Goal: Task Accomplishment & Management: Manage account settings

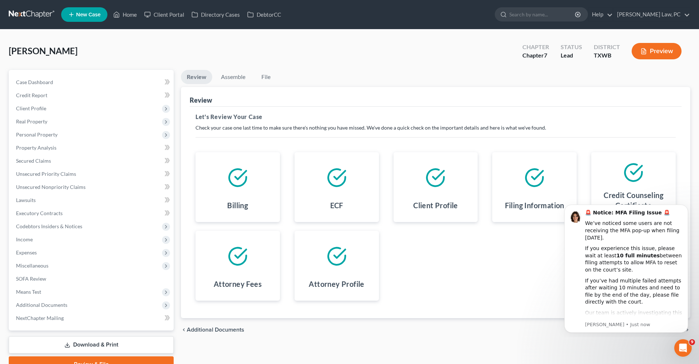
click at [31, 12] on link at bounding box center [32, 14] width 47 height 13
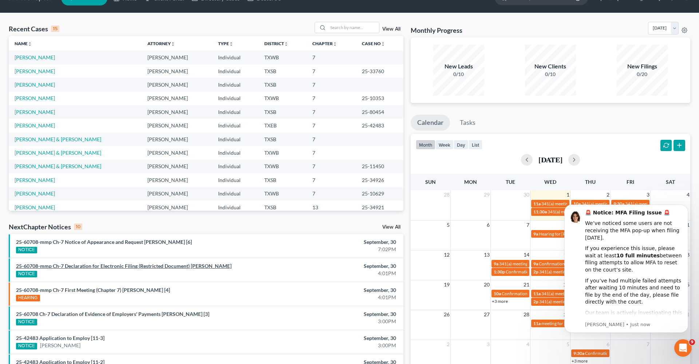
scroll to position [20, 0]
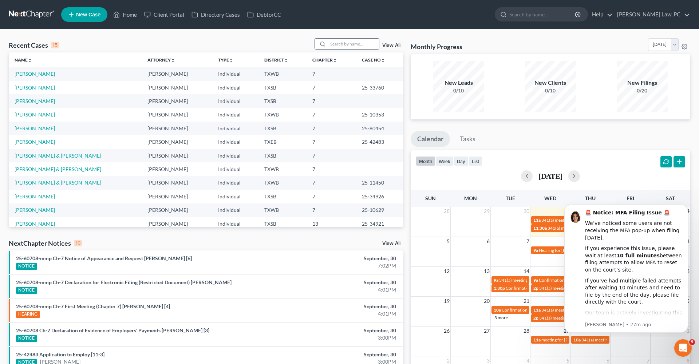
click at [353, 43] on input "search" at bounding box center [353, 44] width 51 height 11
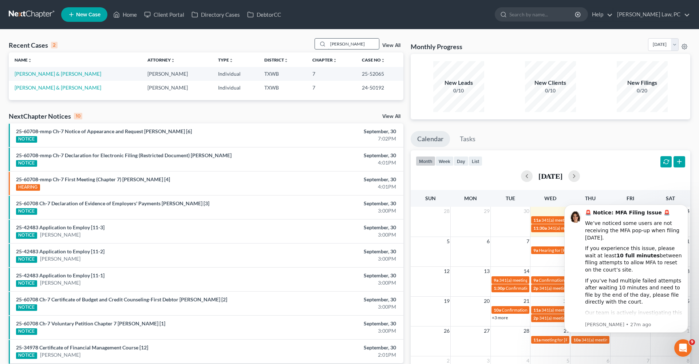
type input "Rodney"
drag, startPoint x: 353, startPoint y: 43, endPoint x: 47, endPoint y: 74, distance: 307.2
click at [47, 74] on link "[PERSON_NAME] & [PERSON_NAME]" at bounding box center [58, 74] width 87 height 6
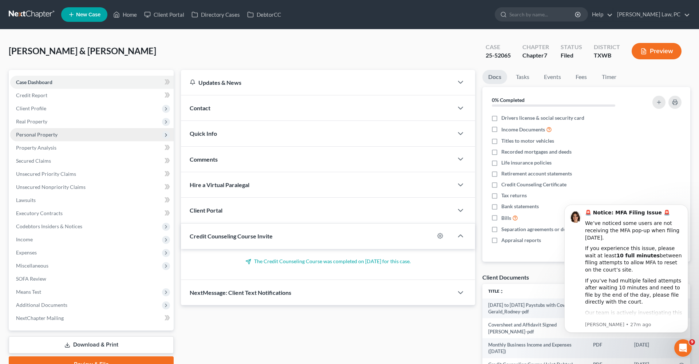
click at [31, 136] on span "Personal Property" at bounding box center [36, 134] width 41 height 6
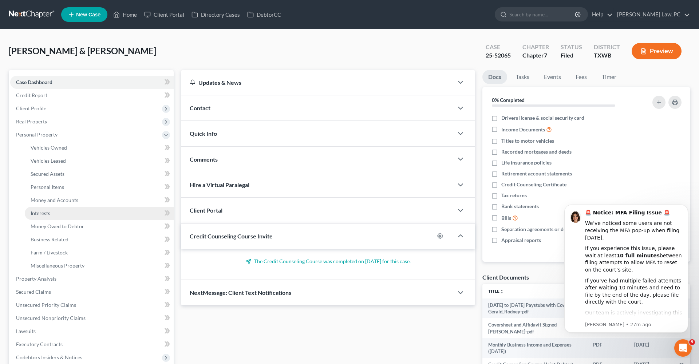
click at [43, 214] on span "Interests" at bounding box center [41, 213] width 20 height 6
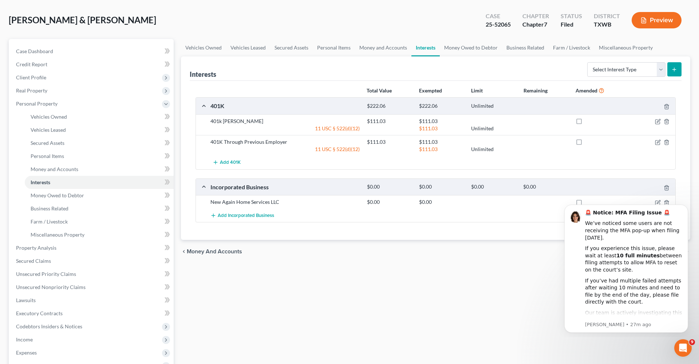
scroll to position [31, 0]
click at [479, 48] on link "Money Owed to Debtor" at bounding box center [471, 47] width 62 height 17
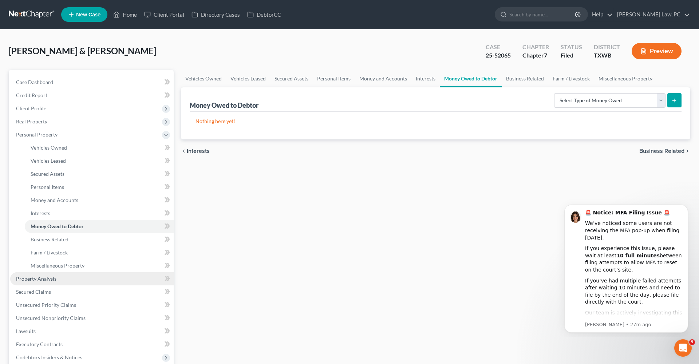
click at [40, 282] on link "Property Analysis" at bounding box center [91, 278] width 163 height 13
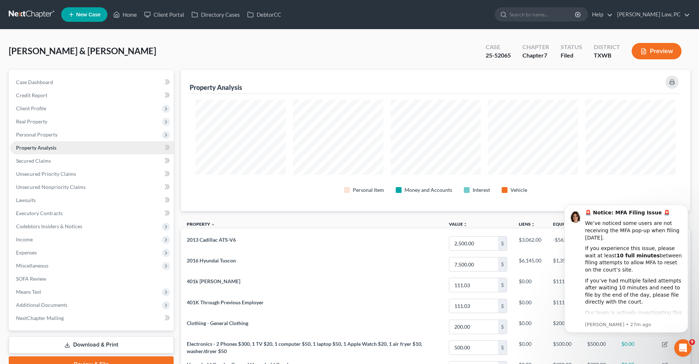
scroll to position [141, 509]
click at [43, 175] on span "Unsecured Priority Claims" at bounding box center [46, 174] width 60 height 6
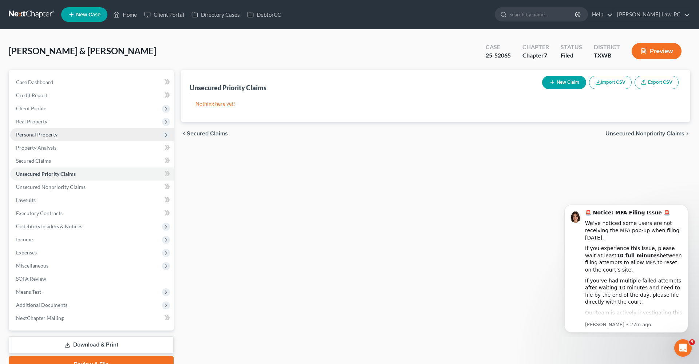
click at [35, 134] on span "Personal Property" at bounding box center [36, 134] width 41 height 6
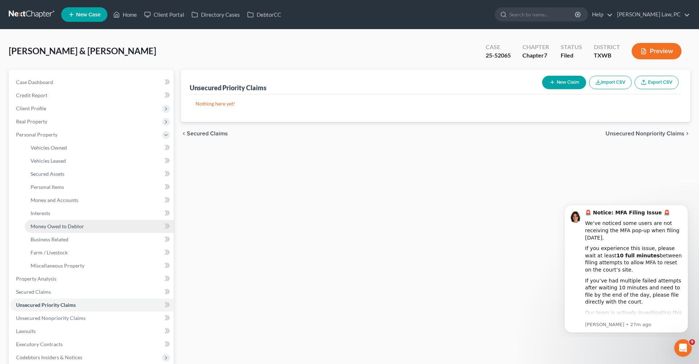
click at [63, 226] on span "Money Owed to Debtor" at bounding box center [58, 226] width 54 height 6
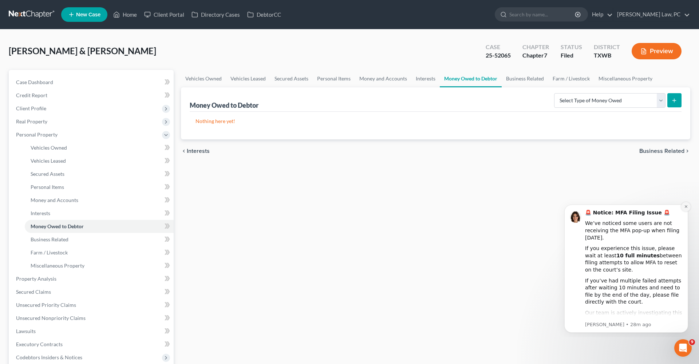
click at [686, 207] on icon "Dismiss notification" at bounding box center [686, 207] width 4 height 4
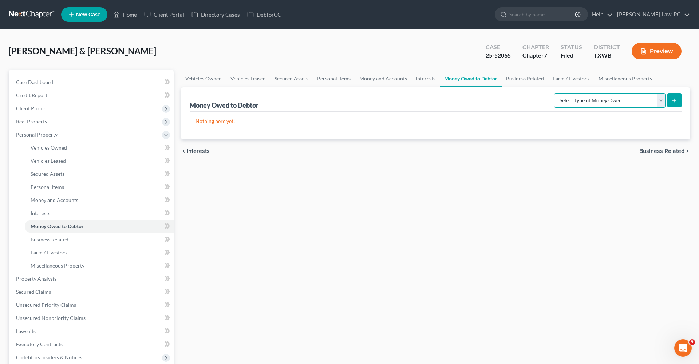
select select "expected_tax_refund"
click at [677, 103] on icon "submit" at bounding box center [674, 101] width 6 height 6
select select "0"
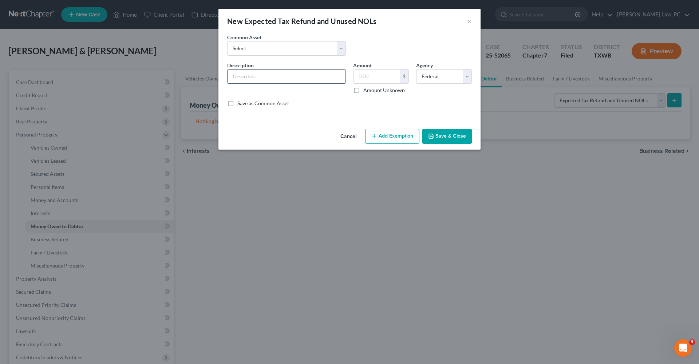
click at [266, 76] on input "text" at bounding box center [287, 77] width 118 height 14
click at [245, 76] on input "2024 Tax" at bounding box center [287, 77] width 118 height 14
click at [283, 78] on input "2024 Possible Tax" at bounding box center [287, 77] width 118 height 14
type input "2024 Possible Tax Refund"
click at [368, 79] on input "text" at bounding box center [376, 77] width 46 height 14
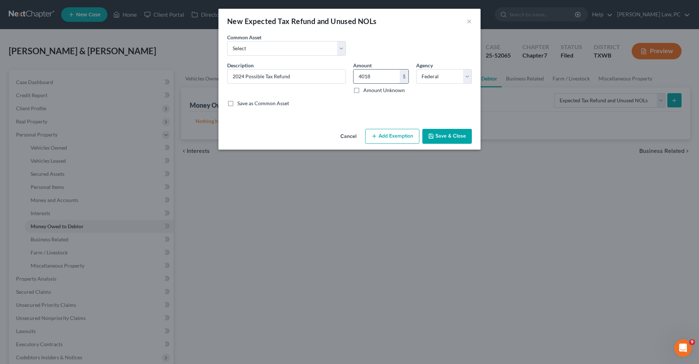
type input "4,018"
click at [395, 135] on button "Add Exemption" at bounding box center [392, 136] width 54 height 15
select select "2"
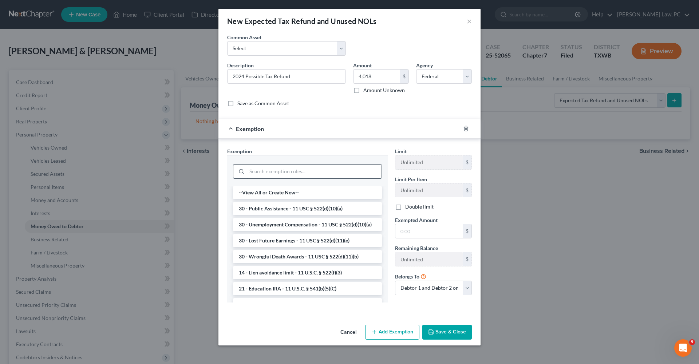
click at [300, 172] on input "search" at bounding box center [314, 172] width 135 height 14
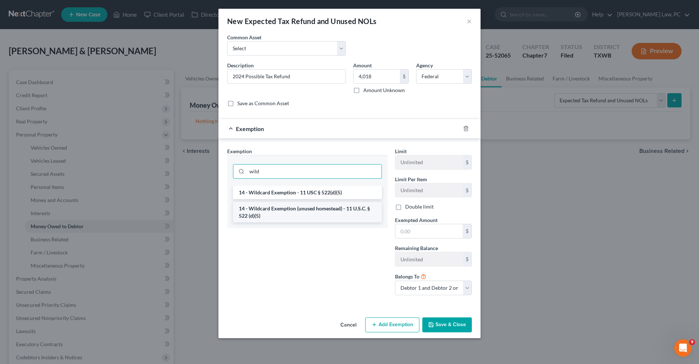
type input "wild"
click at [317, 213] on li "14 - Wildcard Exemption (unused homestead) - 11 U.S.C. § 522 (d)(5)" at bounding box center [307, 212] width 149 height 20
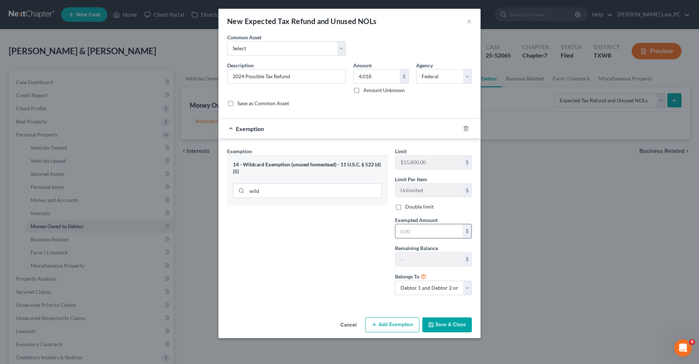
click at [429, 228] on input "text" at bounding box center [428, 231] width 67 height 14
type input "4,018"
click at [447, 319] on button "Save & Close" at bounding box center [447, 324] width 50 height 15
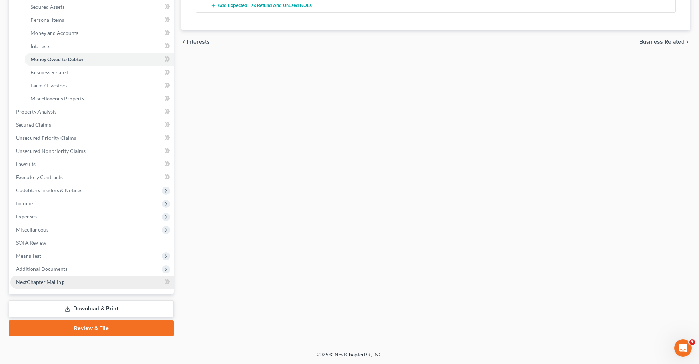
scroll to position [167, 0]
click at [79, 305] on link "Download & Print" at bounding box center [91, 308] width 165 height 17
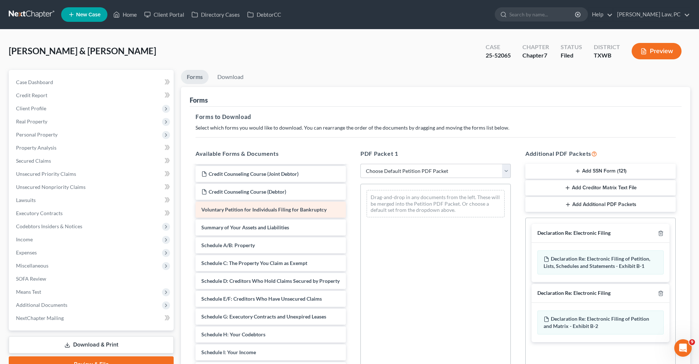
scroll to position [74, 0]
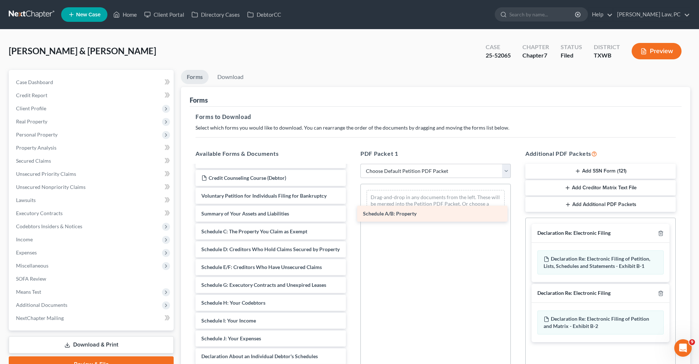
drag, startPoint x: 234, startPoint y: 231, endPoint x: 395, endPoint y: 214, distance: 161.5
click at [352, 214] on div "Schedule A/B: Property Feb 7 to Aug 16 Paystubs with Coversheet Gerald_Rodney-p…" at bounding box center [271, 310] width 162 height 438
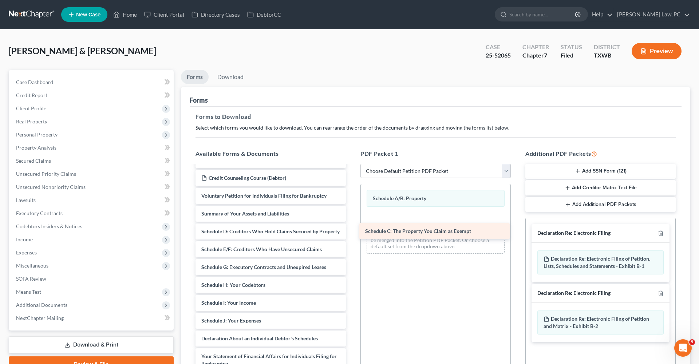
drag, startPoint x: 251, startPoint y: 232, endPoint x: 416, endPoint y: 233, distance: 165.6
click at [352, 233] on div "Schedule C: The Property You Claim as Exempt Feb 7 to Aug 16 Paystubs with Cove…" at bounding box center [271, 301] width 162 height 420
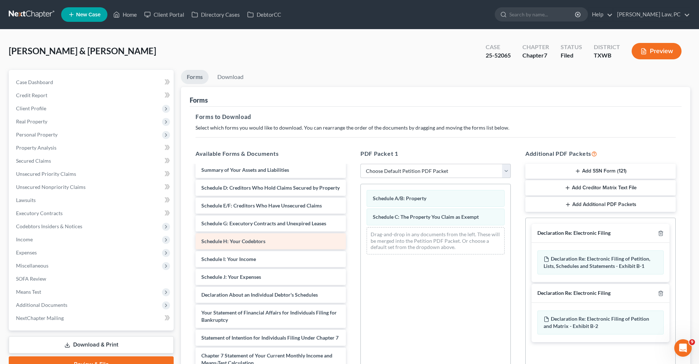
scroll to position [119, 0]
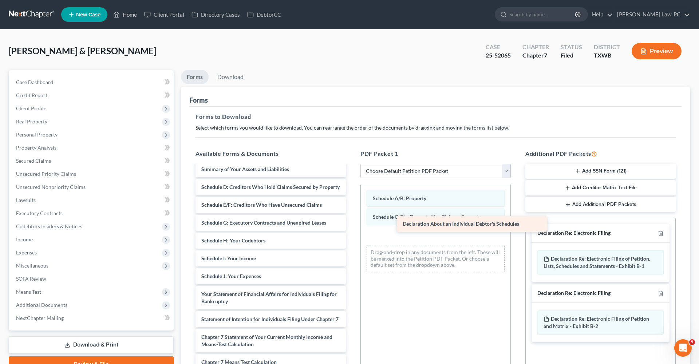
drag, startPoint x: 250, startPoint y: 293, endPoint x: 432, endPoint y: 232, distance: 192.9
click at [352, 232] on div "Declaration About an Individual Debtor's Schedules Feb 7 to Aug 16 Paystubs wit…" at bounding box center [271, 248] width 162 height 402
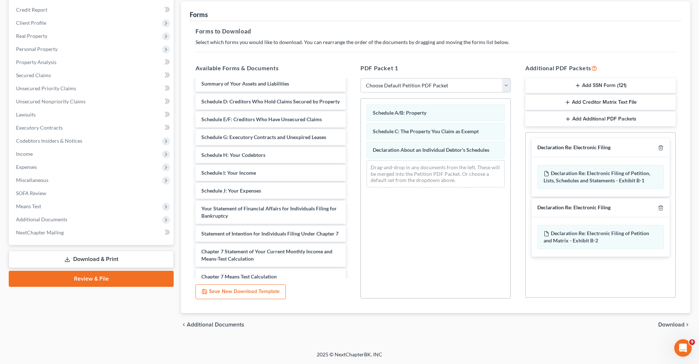
click at [665, 323] on span "Download" at bounding box center [671, 325] width 26 height 6
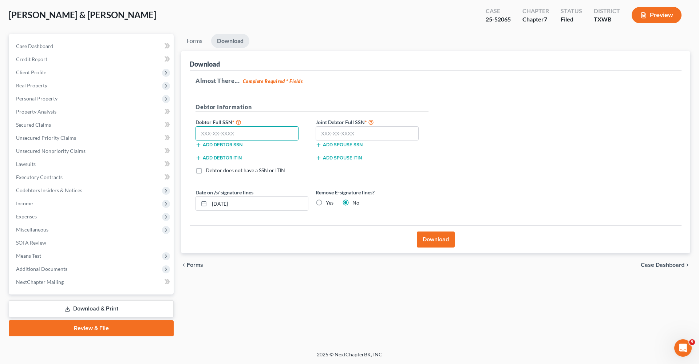
click at [208, 134] on input "text" at bounding box center [246, 133] width 103 height 15
type input "461-85-8711"
click at [329, 130] on input "text" at bounding box center [367, 133] width 103 height 15
type input "457-27-1579"
drag, startPoint x: 367, startPoint y: 132, endPoint x: 293, endPoint y: 134, distance: 73.9
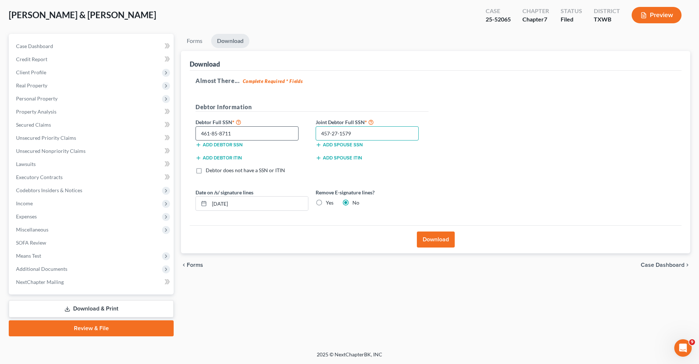
click at [293, 134] on div "Debtor Full SSN * 461-85-8711 Add debtor SSN Joint Debtor Full SSN * 457-27-157…" at bounding box center [312, 136] width 240 height 36
click at [349, 130] on input "text" at bounding box center [367, 133] width 103 height 15
type input "461-85-8711"
drag, startPoint x: 254, startPoint y: 134, endPoint x: 176, endPoint y: 134, distance: 77.9
click at [176, 134] on div "Petition Navigation Case Dashboard Payments Invoices Payments Payments Credit R…" at bounding box center [349, 185] width 689 height 302
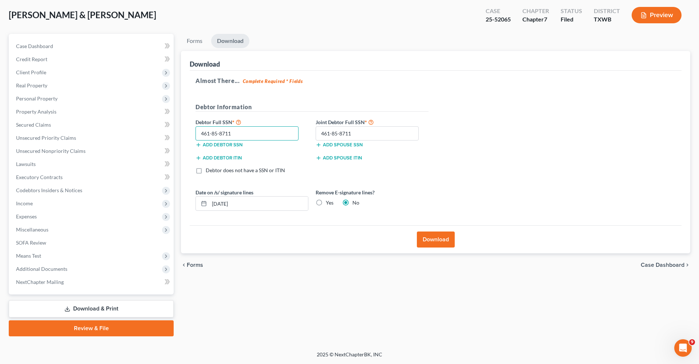
paste input "57-27-1579"
type input "457-27-1579"
click at [437, 240] on button "Download" at bounding box center [436, 240] width 38 height 16
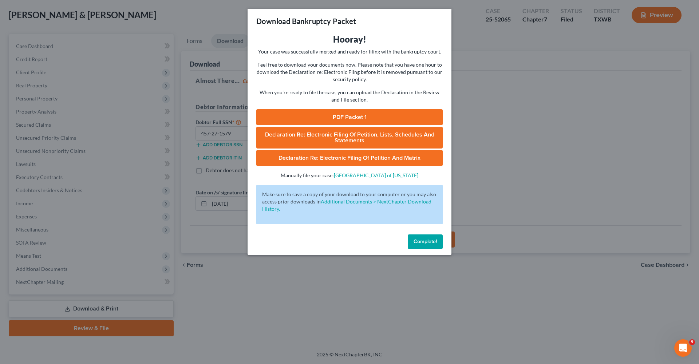
click at [362, 116] on link "PDF Packet 1" at bounding box center [349, 117] width 186 height 16
click at [432, 239] on span "Complete!" at bounding box center [425, 241] width 23 height 6
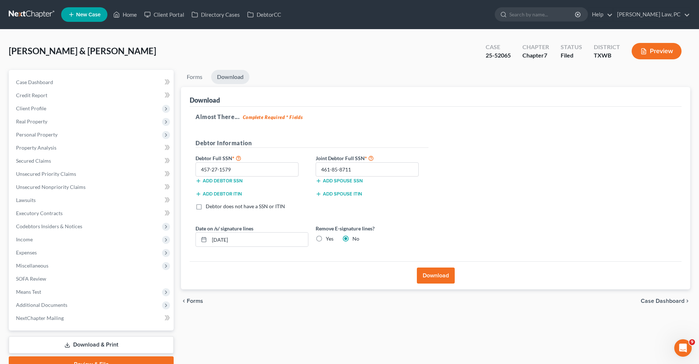
scroll to position [0, 0]
click at [25, 9] on link at bounding box center [32, 14] width 47 height 13
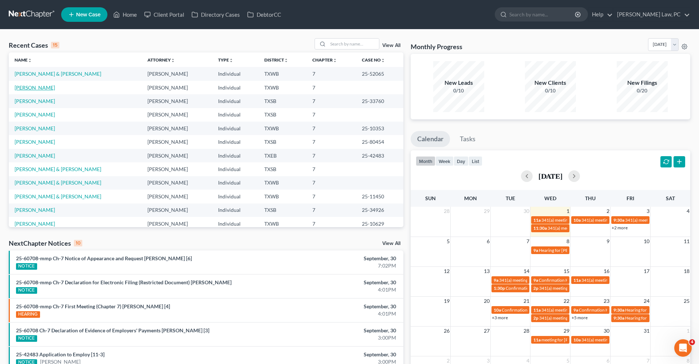
click at [45, 88] on link "[PERSON_NAME]" at bounding box center [35, 87] width 40 height 6
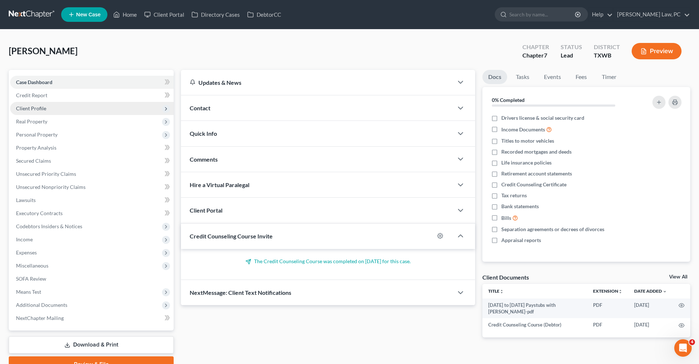
click at [35, 108] on span "Client Profile" at bounding box center [31, 108] width 30 height 6
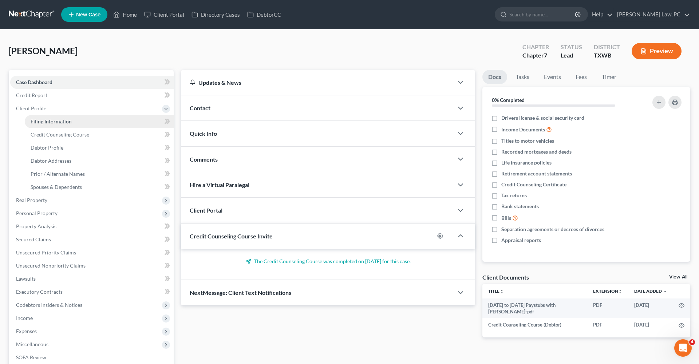
click at [50, 120] on span "Filing Information" at bounding box center [51, 121] width 41 height 6
select select "1"
select select "0"
select select "80"
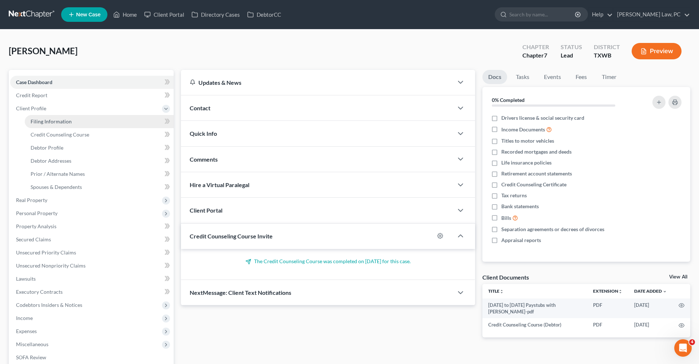
select select "45"
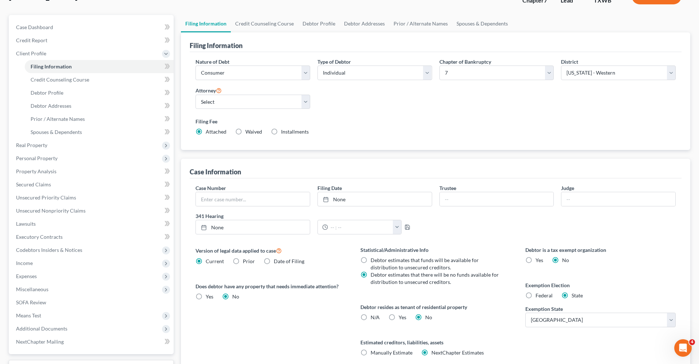
scroll to position [63, 0]
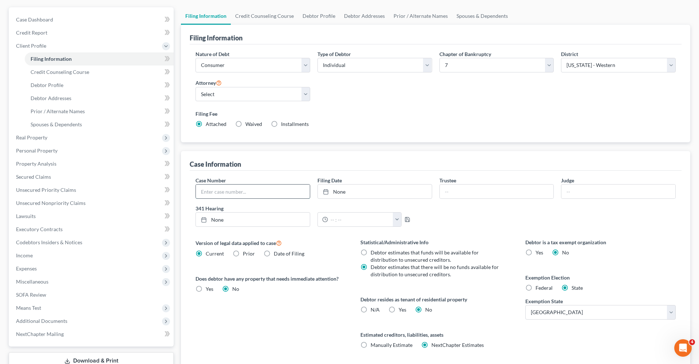
click at [235, 189] on input "text" at bounding box center [253, 192] width 114 height 14
type input "25-60708"
click at [365, 195] on link "None" at bounding box center [375, 192] width 114 height 14
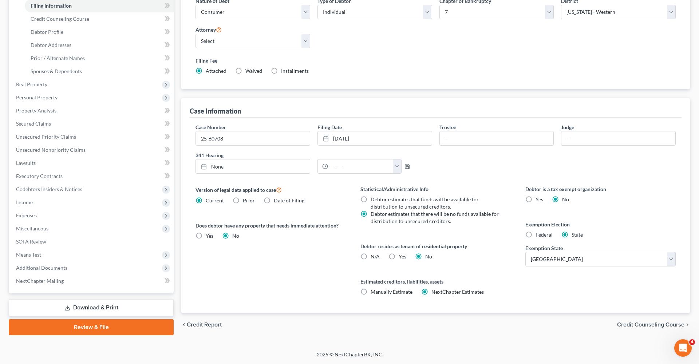
scroll to position [116, 0]
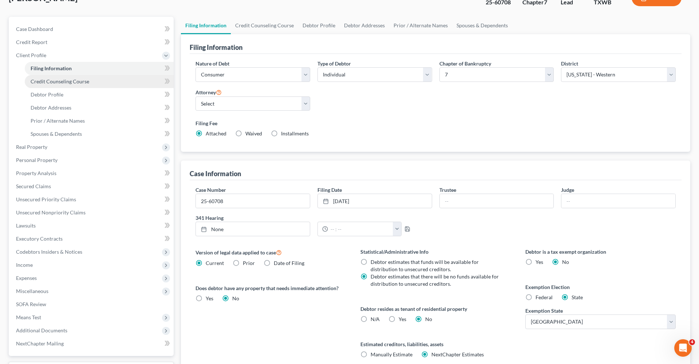
click at [55, 84] on span "Credit Counseling Course" at bounding box center [60, 81] width 59 height 6
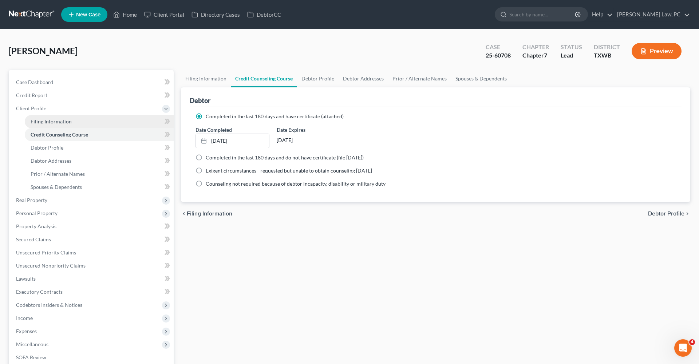
click at [39, 121] on span "Filing Information" at bounding box center [51, 121] width 41 height 6
select select "1"
select select "0"
select select "80"
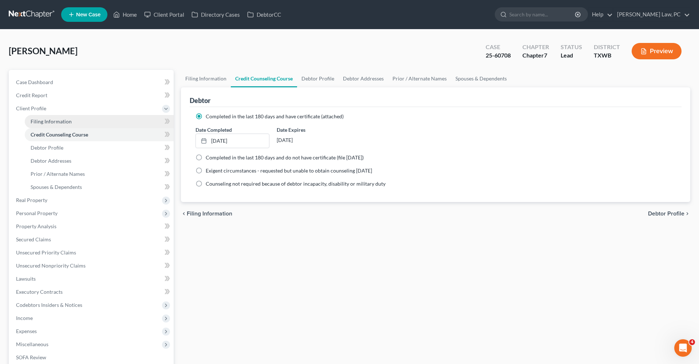
select select "1"
select select "45"
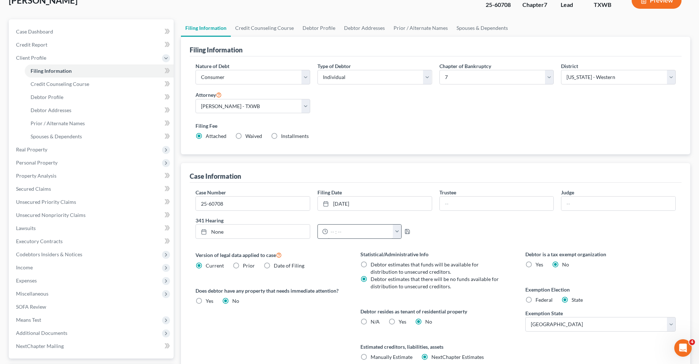
scroll to position [51, 0]
click at [274, 266] on label "Date of Filing" at bounding box center [289, 265] width 31 height 7
click at [277, 266] on input "Date of Filing" at bounding box center [279, 264] width 5 height 5
radio input "true"
radio input "false"
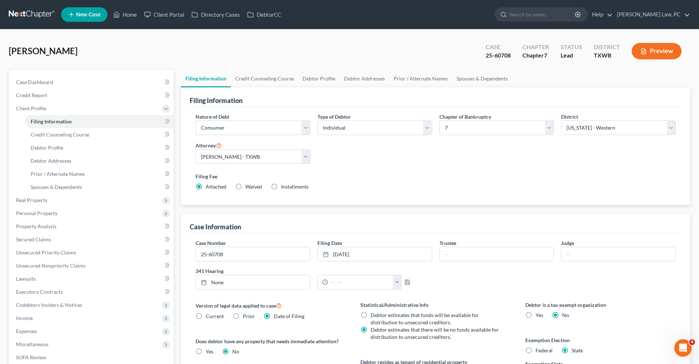
scroll to position [0, 0]
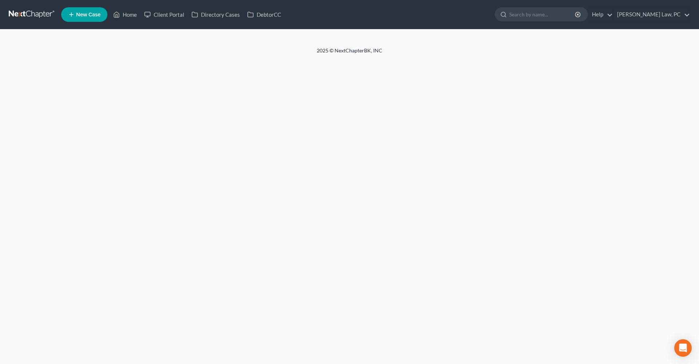
select select "1"
select select "0"
select select "45"
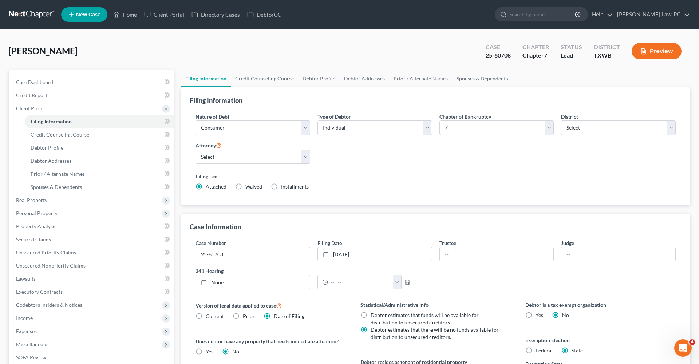
click at [28, 13] on link at bounding box center [32, 14] width 47 height 13
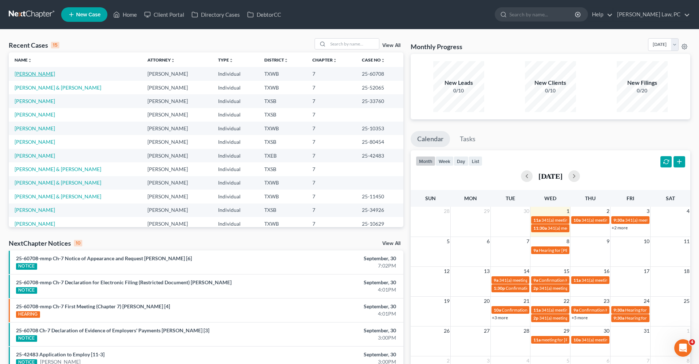
click at [33, 75] on link "[PERSON_NAME]" at bounding box center [35, 74] width 40 height 6
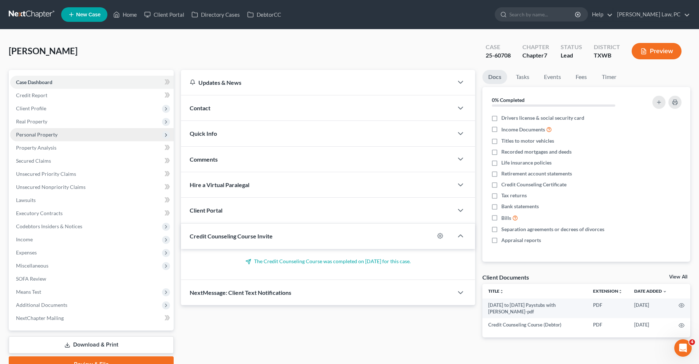
click at [37, 134] on span "Personal Property" at bounding box center [36, 134] width 41 height 6
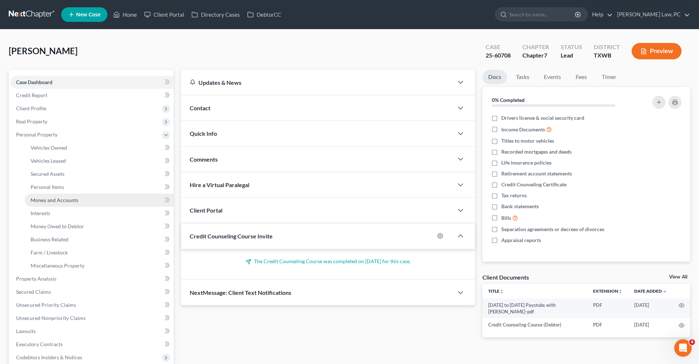
click at [52, 203] on span "Money and Accounts" at bounding box center [55, 200] width 48 height 6
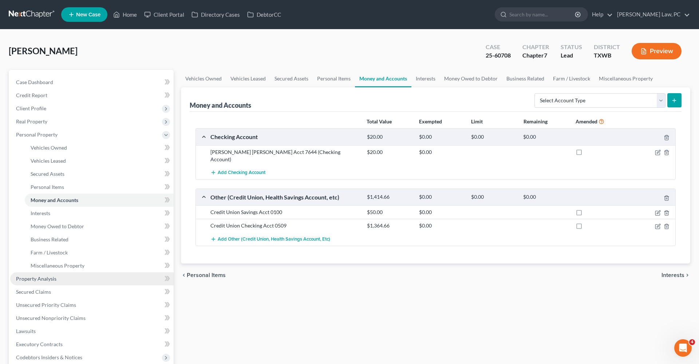
click at [28, 280] on span "Property Analysis" at bounding box center [36, 279] width 40 height 6
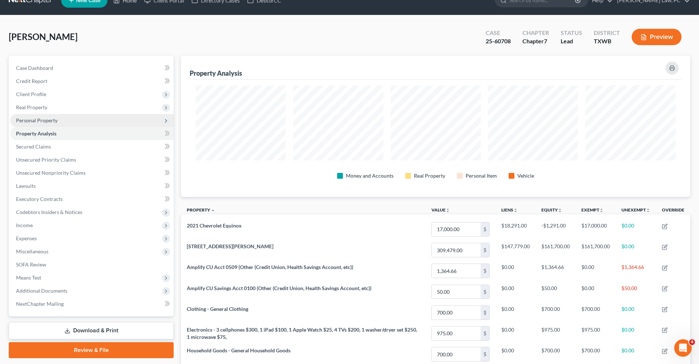
scroll to position [16, 0]
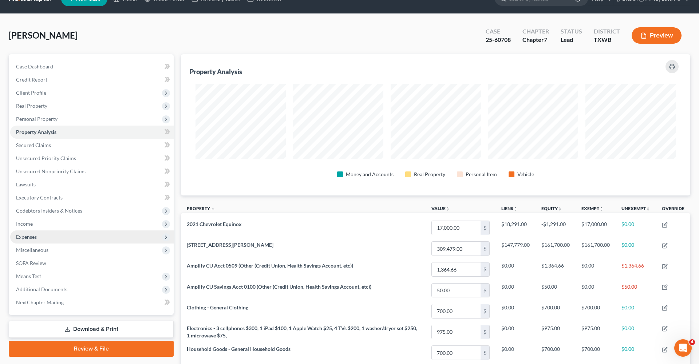
click at [27, 238] on span "Expenses" at bounding box center [26, 237] width 21 height 6
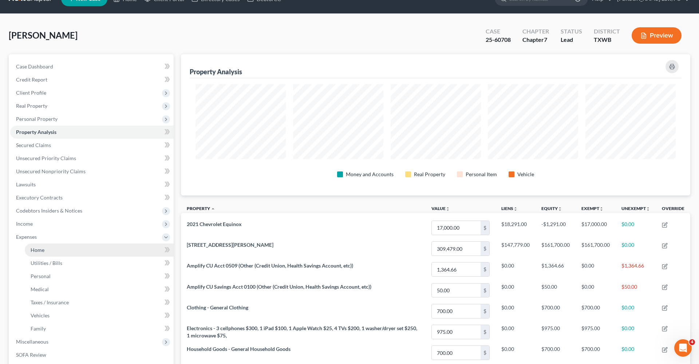
click at [39, 251] on span "Home" at bounding box center [38, 250] width 14 height 6
click at [39, 250] on span "Home" at bounding box center [38, 250] width 14 height 6
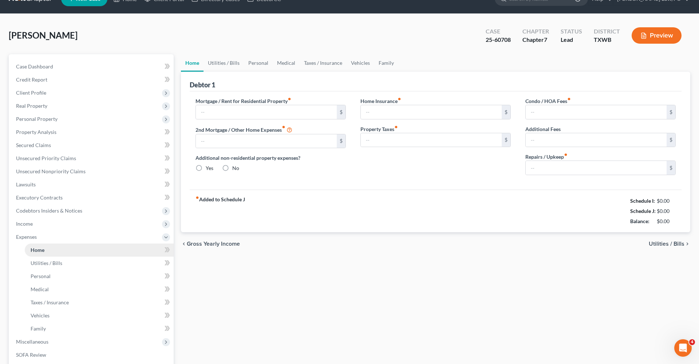
type input "1,785.00"
type input "0.00"
radio input "true"
type input "0.00"
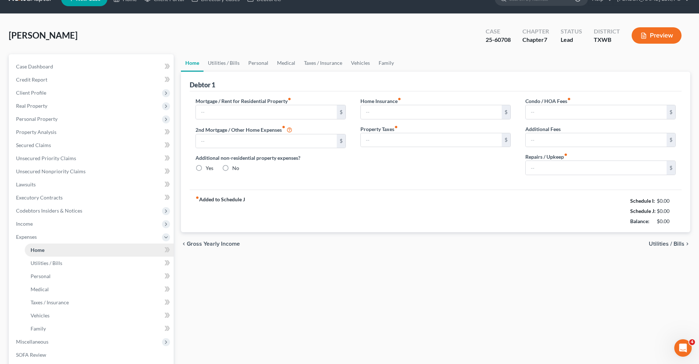
type input "0.00"
type input "120.00"
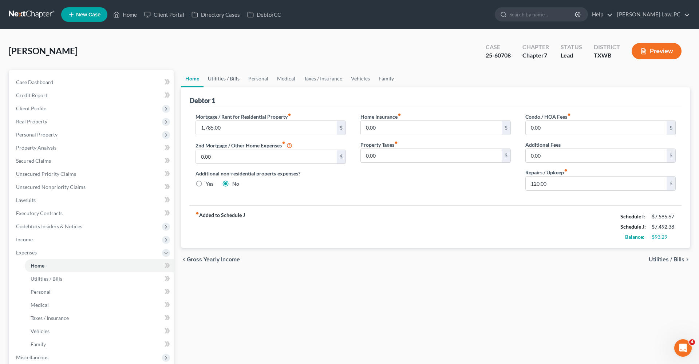
click at [226, 79] on link "Utilities / Bills" at bounding box center [223, 78] width 40 height 17
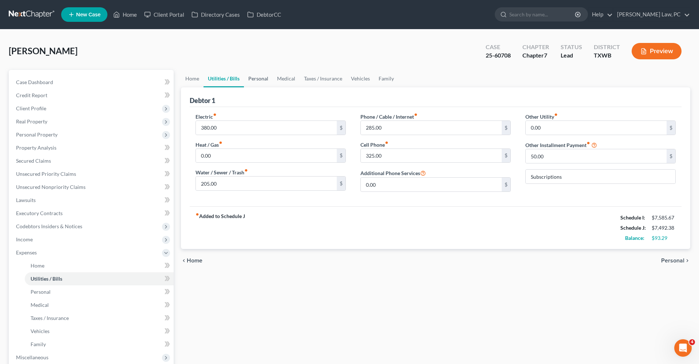
click at [266, 78] on link "Personal" at bounding box center [258, 78] width 29 height 17
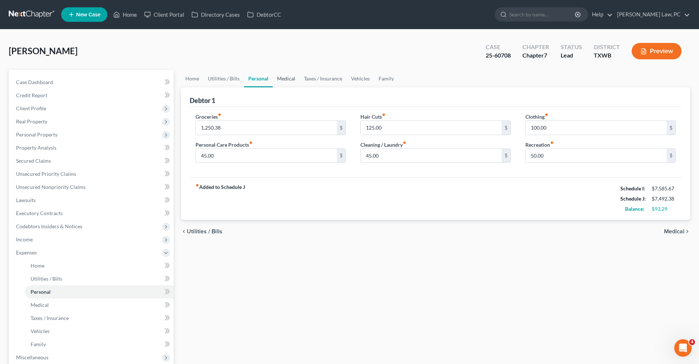
click at [286, 78] on link "Medical" at bounding box center [286, 78] width 27 height 17
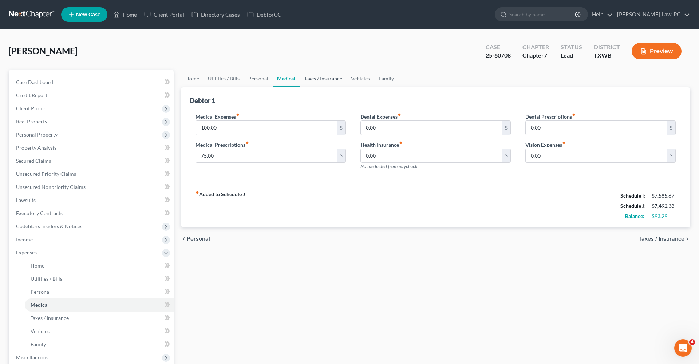
click at [311, 79] on link "Taxes / Insurance" at bounding box center [323, 78] width 47 height 17
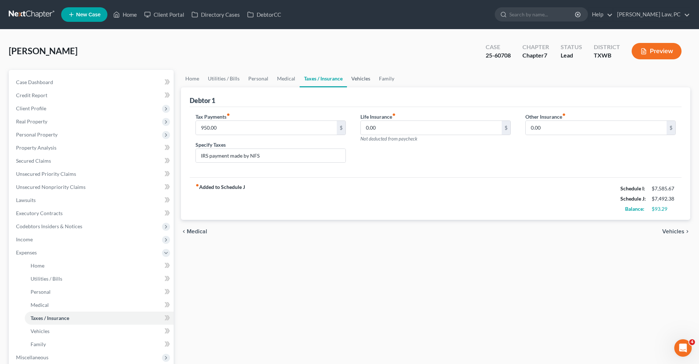
click at [360, 80] on link "Vehicles" at bounding box center [361, 78] width 28 height 17
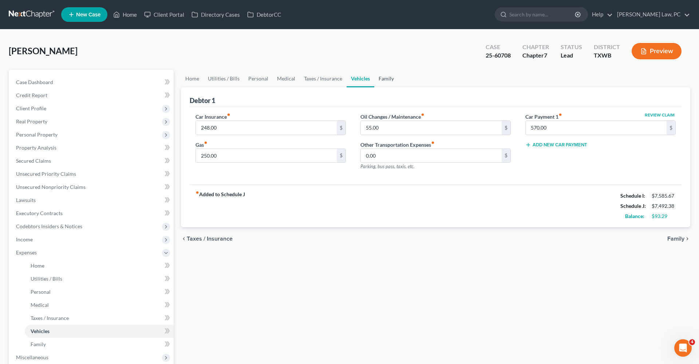
click at [387, 80] on link "Family" at bounding box center [386, 78] width 24 height 17
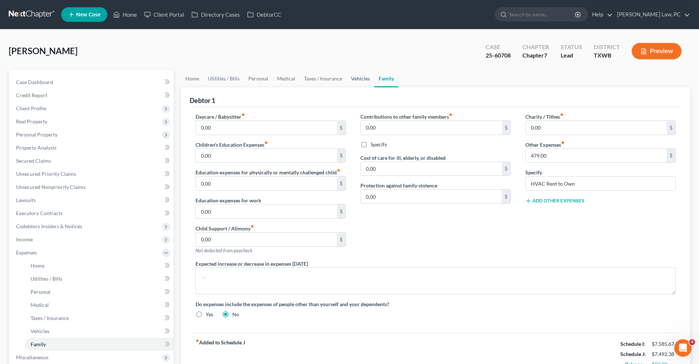
click at [349, 80] on link "Vehicles" at bounding box center [361, 78] width 28 height 17
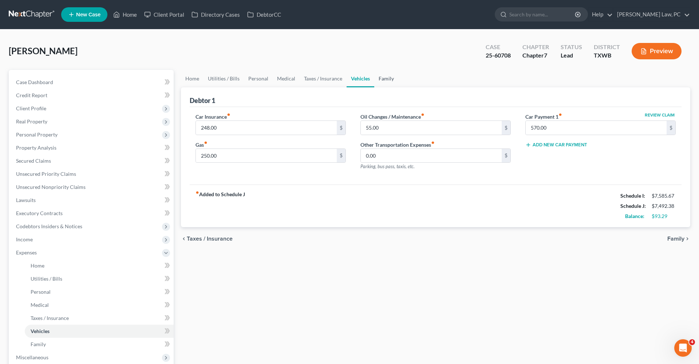
click at [378, 82] on link "Family" at bounding box center [386, 78] width 24 height 17
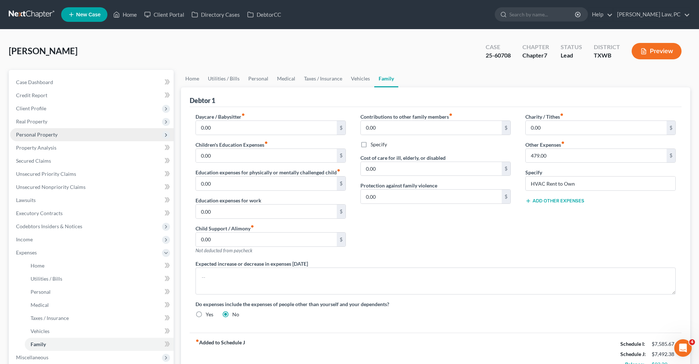
click at [35, 133] on span "Personal Property" at bounding box center [36, 134] width 41 height 6
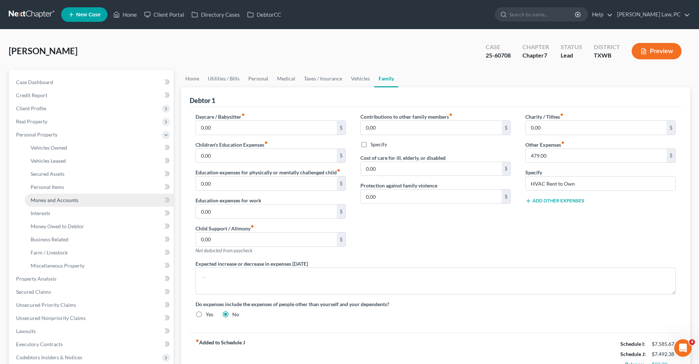
click at [65, 202] on span "Money and Accounts" at bounding box center [55, 200] width 48 height 6
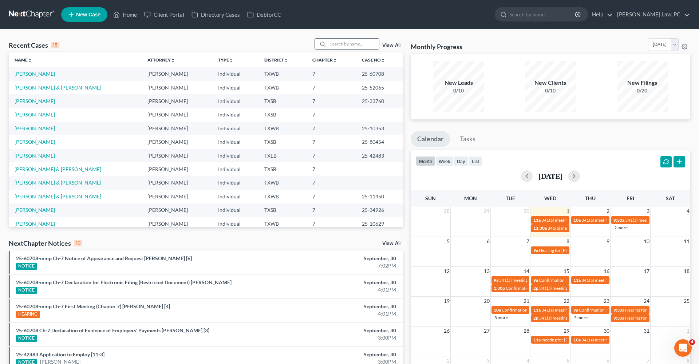
click at [347, 47] on input "search" at bounding box center [353, 44] width 51 height 11
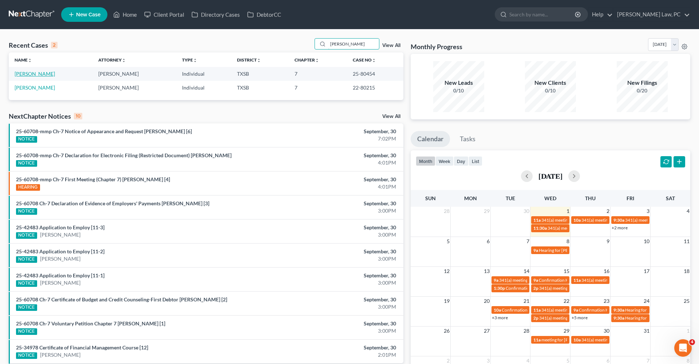
type input "[PERSON_NAME]"
click at [38, 74] on link "[PERSON_NAME]" at bounding box center [35, 74] width 40 height 6
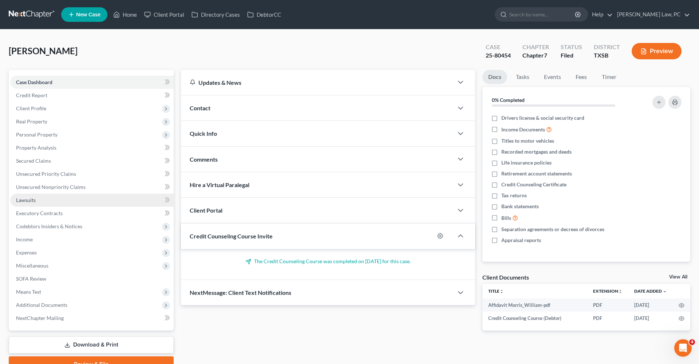
click at [26, 199] on span "Lawsuits" at bounding box center [26, 200] width 20 height 6
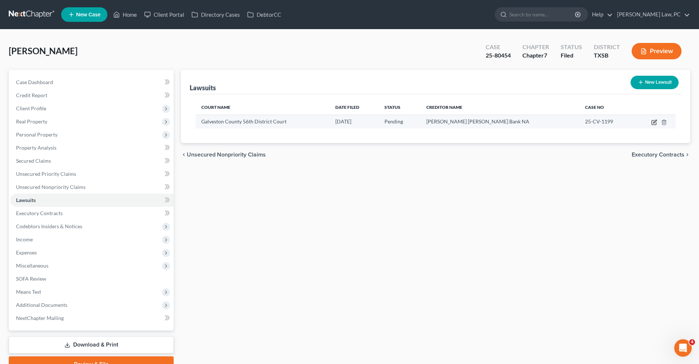
click at [653, 121] on icon "button" at bounding box center [654, 122] width 6 height 6
select select "45"
select select "0"
select select "4"
select select "45"
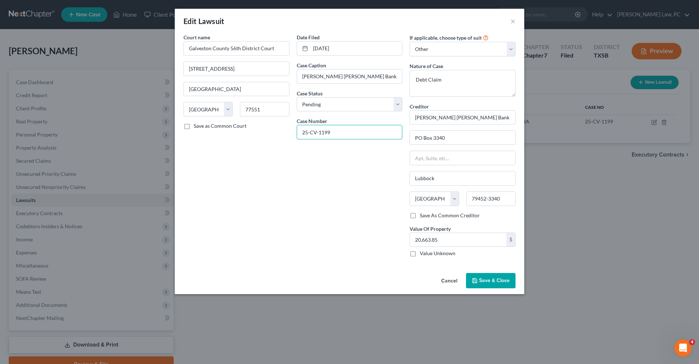
drag, startPoint x: 340, startPoint y: 135, endPoint x: 289, endPoint y: 135, distance: 50.6
click at [289, 135] on div "Court name * Galveston County 56th District Court [GEOGRAPHIC_DATA] [GEOGRAPHIC…" at bounding box center [349, 147] width 339 height 229
drag, startPoint x: 302, startPoint y: 76, endPoint x: 363, endPoint y: 77, distance: 61.2
click at [363, 77] on input "JP Morgan Chase Bank, N.A. vs. Wiliam Morris" at bounding box center [349, 77] width 105 height 14
drag, startPoint x: 372, startPoint y: 76, endPoint x: 410, endPoint y: 75, distance: 37.2
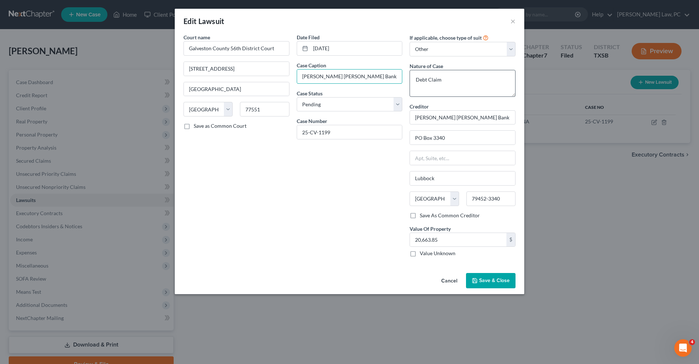
click at [410, 75] on div "Court name * Galveston County 56th District Court 600 59th St #3302 Galveston S…" at bounding box center [349, 147] width 339 height 229
paste input "Wiliam Morris"
type input "JP Morgan Chase Bank, N.A. vs. Wiliam Morris"
drag, startPoint x: 276, startPoint y: 48, endPoint x: 179, endPoint y: 47, distance: 96.5
click at [179, 47] on div "Court name * Galveston County 56th District Court 600 59th St #3302 Galveston S…" at bounding box center [349, 151] width 349 height 237
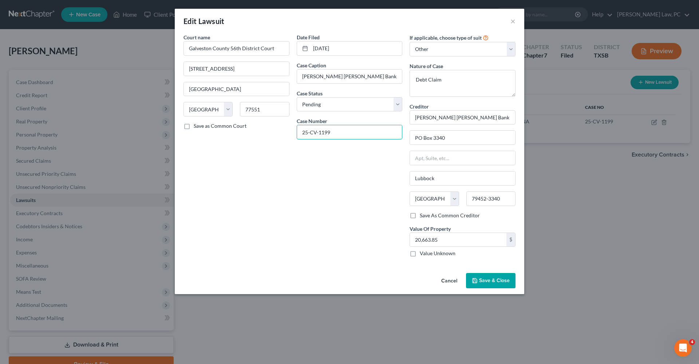
drag, startPoint x: 333, startPoint y: 132, endPoint x: 293, endPoint y: 130, distance: 40.1
click at [293, 130] on div "Date Filed 07/28/2025 Case Caption JP Morgan Chase Bank, N.A. vs. Wiliam Morris…" at bounding box center [349, 147] width 113 height 229
click at [512, 21] on button "×" at bounding box center [512, 21] width 5 height 9
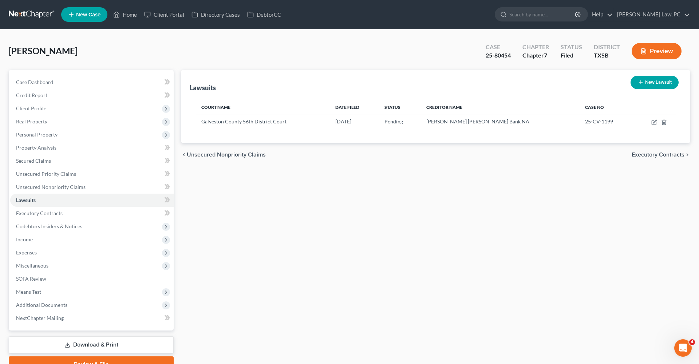
click at [25, 15] on link at bounding box center [32, 14] width 47 height 13
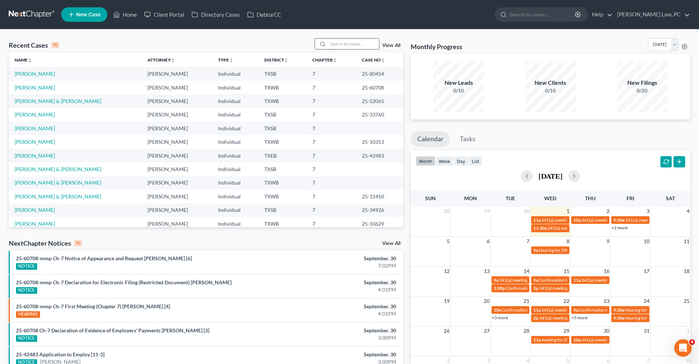
click at [340, 44] on input "search" at bounding box center [353, 44] width 51 height 11
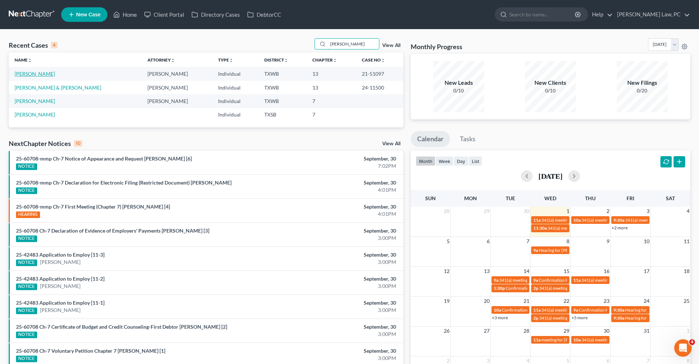
type input "[PERSON_NAME]"
click at [34, 73] on link "[PERSON_NAME]" at bounding box center [35, 74] width 40 height 6
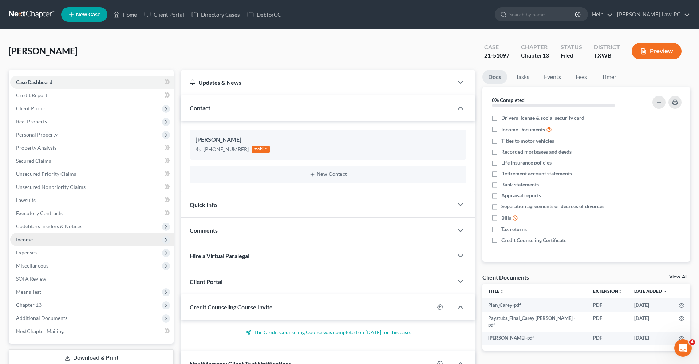
click at [26, 241] on span "Income" at bounding box center [24, 239] width 17 height 6
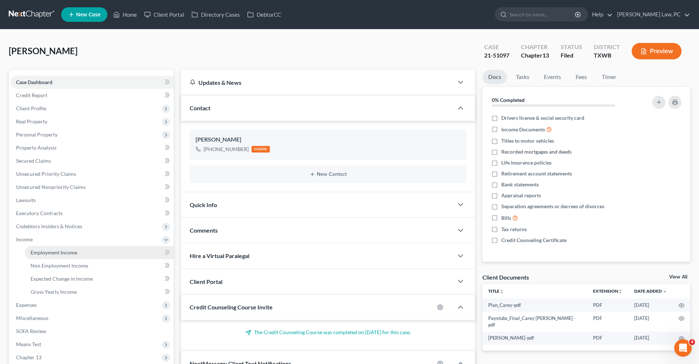
click at [48, 254] on span "Employment Income" at bounding box center [54, 252] width 47 height 6
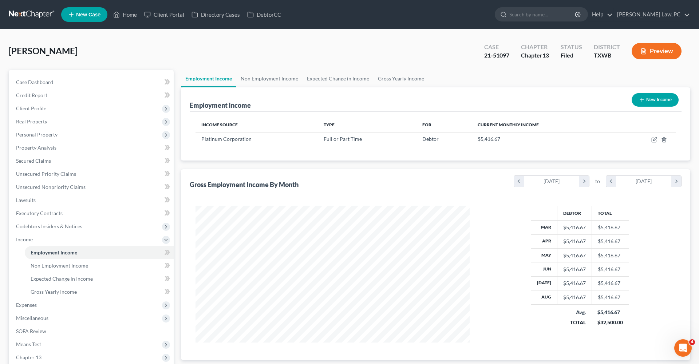
scroll to position [137, 289]
click at [653, 139] on icon "button" at bounding box center [654, 140] width 6 height 6
select select "0"
select select "21"
select select "2"
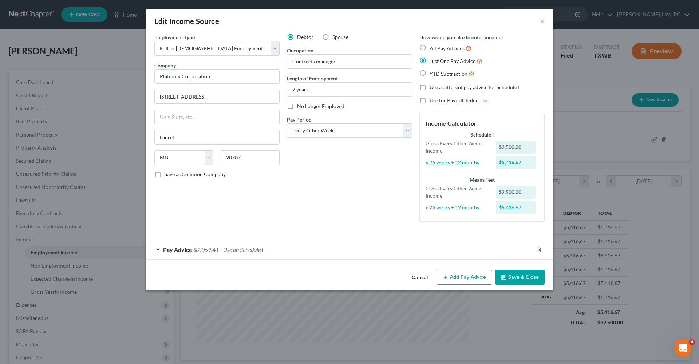
click at [455, 86] on span "Use a different pay advice for Schedule I" at bounding box center [475, 87] width 90 height 6
click at [437, 86] on input "Use a different pay advice for Schedule I" at bounding box center [434, 86] width 5 height 5
checkbox input "true"
select select "1"
click at [465, 280] on button "Add Pay Advice" at bounding box center [464, 277] width 56 height 15
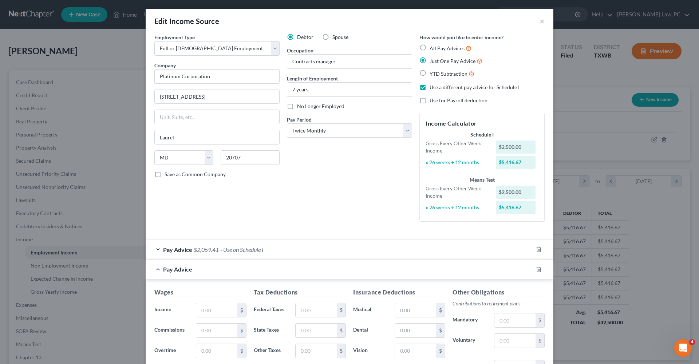
click at [159, 267] on div "Pay Advice" at bounding box center [339, 269] width 387 height 19
click at [159, 268] on div "Pay Advice" at bounding box center [339, 269] width 387 height 19
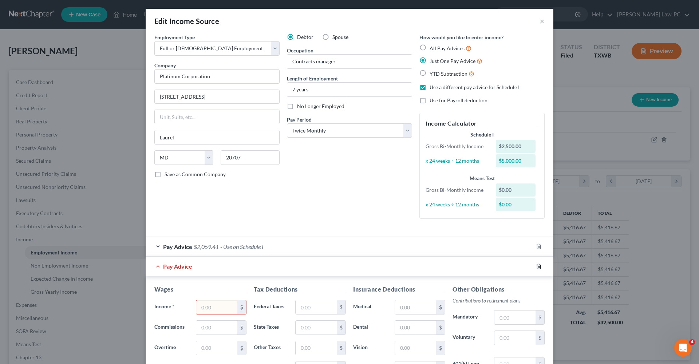
click at [539, 268] on div at bounding box center [543, 267] width 20 height 12
click at [539, 266] on line "button" at bounding box center [539, 266] width 0 height 1
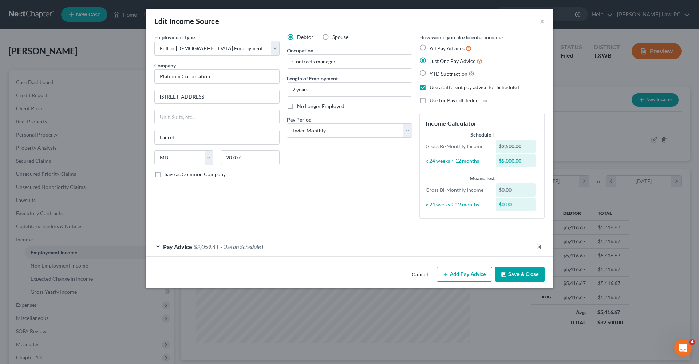
click at [430, 86] on label "Use a different pay advice for Schedule I" at bounding box center [475, 87] width 90 height 7
click at [432, 86] on input "Use a different pay advice for Schedule I" at bounding box center [434, 86] width 5 height 5
checkbox input "false"
click at [327, 214] on div "Debtor Spouse Occupation Contracts manager Length of Employment 7 years No Long…" at bounding box center [349, 128] width 132 height 191
click at [291, 248] on div "Pay Advice $2,059.41 - Use on Schedule I" at bounding box center [339, 246] width 387 height 19
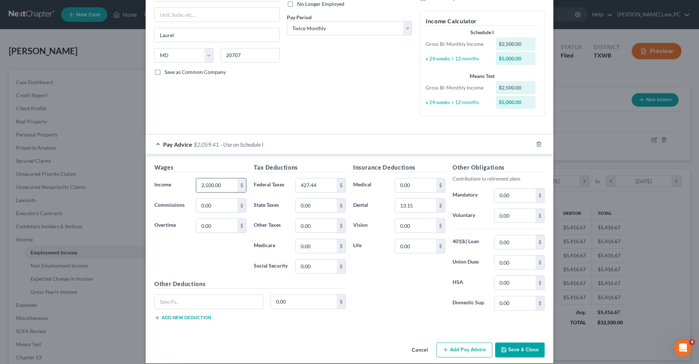
scroll to position [103, 0]
drag, startPoint x: 225, startPoint y: 183, endPoint x: 197, endPoint y: 183, distance: 27.7
click at [197, 183] on input "2,500.00" at bounding box center [216, 185] width 41 height 14
type input "2,708.33"
click at [329, 179] on input "427.44" at bounding box center [316, 185] width 41 height 14
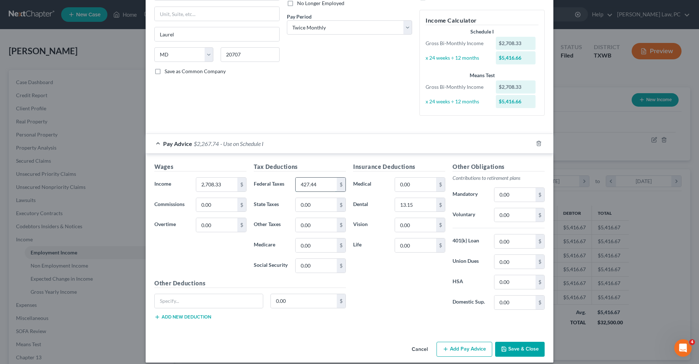
drag, startPoint x: 327, startPoint y: 181, endPoint x: 297, endPoint y: 181, distance: 29.5
click at [297, 181] on input "427.44" at bounding box center [316, 185] width 41 height 14
type input "258.42"
drag, startPoint x: 325, startPoint y: 242, endPoint x: 294, endPoint y: 242, distance: 30.9
click at [294, 242] on div "0.00 $" at bounding box center [321, 245] width 58 height 15
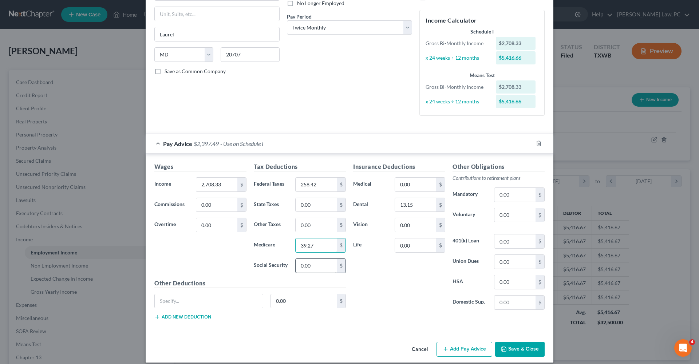
type input "39.27"
drag, startPoint x: 326, startPoint y: 266, endPoint x: 293, endPoint y: 264, distance: 33.2
click at [292, 264] on div "0.00 $" at bounding box center [321, 265] width 58 height 15
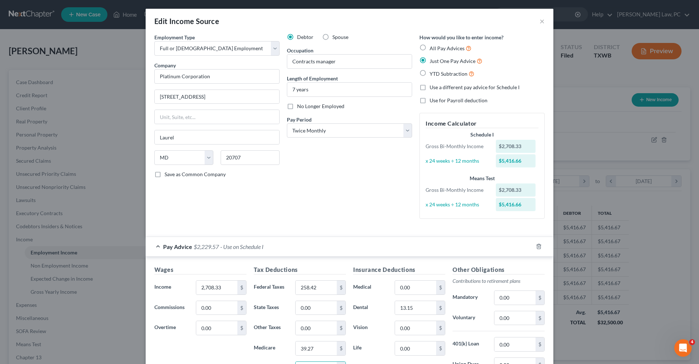
scroll to position [0, 0]
type input "167.92"
click at [542, 21] on button "×" at bounding box center [541, 21] width 5 height 9
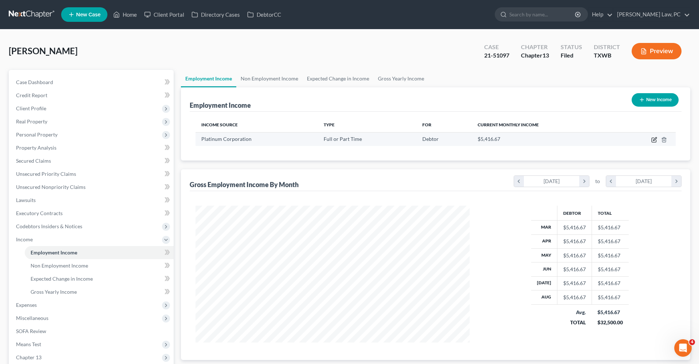
click at [656, 140] on icon "button" at bounding box center [654, 140] width 6 height 6
select select "0"
select select "21"
select select "2"
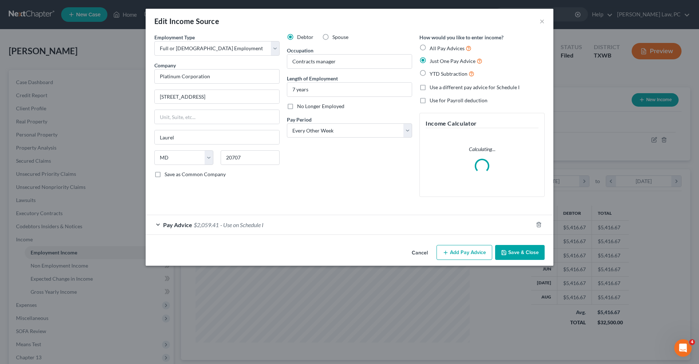
click at [293, 220] on div "Pay Advice $2,059.41 - Use on Schedule I" at bounding box center [339, 224] width 387 height 19
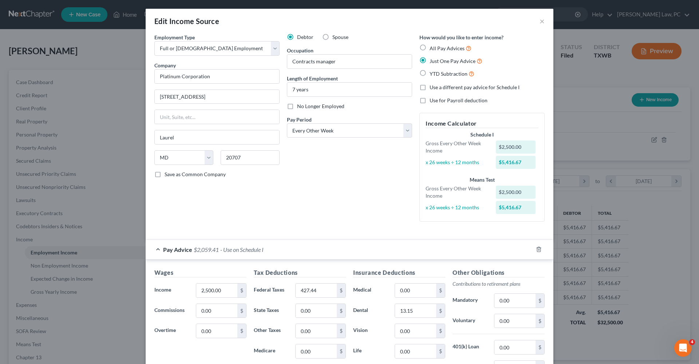
click at [444, 88] on span "Use a different pay advice for Schedule I" at bounding box center [475, 87] width 90 height 6
click at [437, 88] on input "Use a different pay advice for Schedule I" at bounding box center [434, 86] width 5 height 5
checkbox input "true"
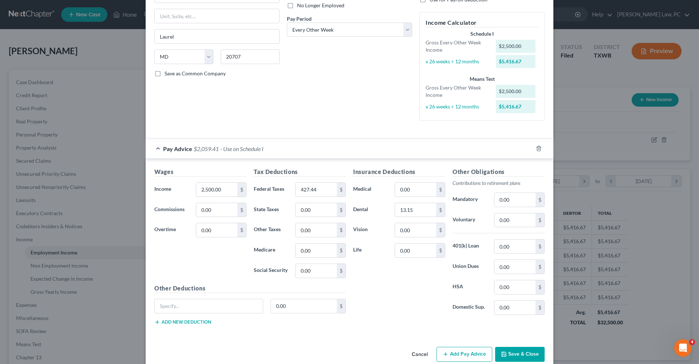
scroll to position [102, 0]
click at [456, 349] on button "Add Pay Advice" at bounding box center [464, 353] width 56 height 15
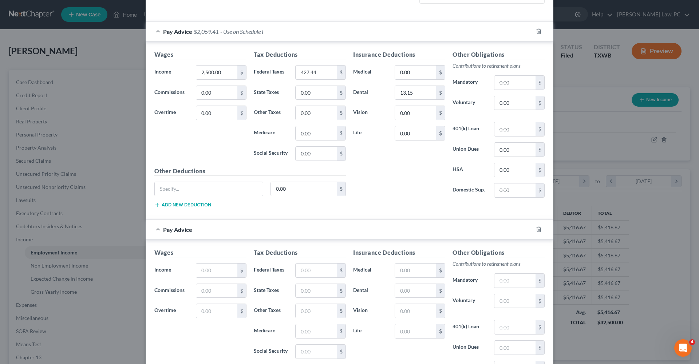
scroll to position [219, 0]
drag, startPoint x: 229, startPoint y: 68, endPoint x: 186, endPoint y: 68, distance: 43.0
click at [186, 68] on div "Income * 2,500.00 $" at bounding box center [200, 71] width 99 height 15
click at [220, 267] on input "text" at bounding box center [216, 269] width 41 height 14
paste input "2,500.00"
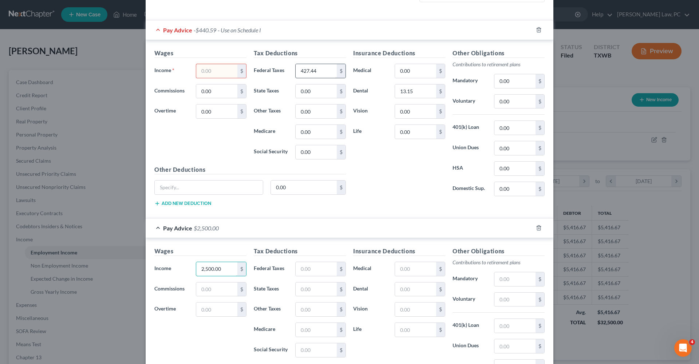
type input "2,500.00"
drag, startPoint x: 320, startPoint y: 70, endPoint x: 296, endPoint y: 70, distance: 23.7
click at [296, 70] on input "427.44" at bounding box center [316, 71] width 41 height 14
click at [309, 268] on input "text" at bounding box center [316, 269] width 41 height 14
paste input "427.44"
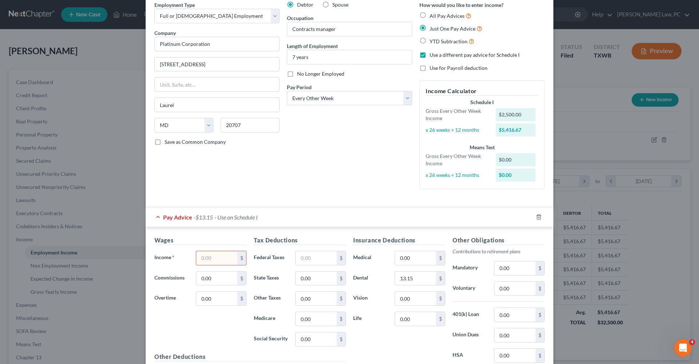
scroll to position [24, 0]
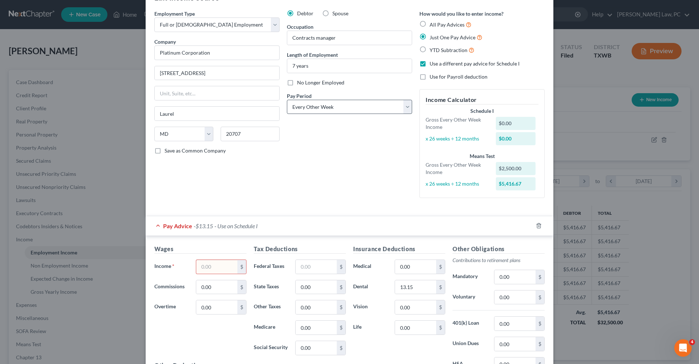
type input "427.44"
select select "1"
click at [210, 266] on input "text" at bounding box center [216, 267] width 41 height 14
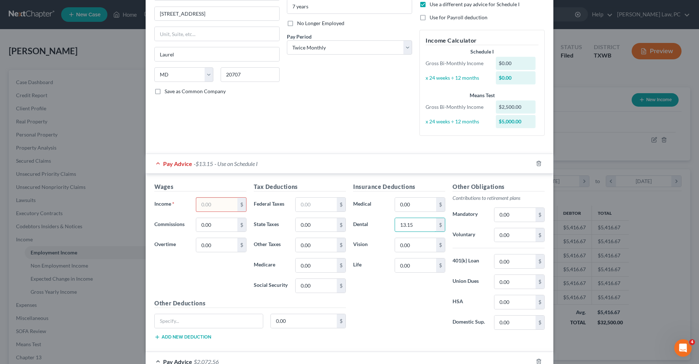
drag, startPoint x: 422, startPoint y: 228, endPoint x: 389, endPoint y: 228, distance: 32.8
click at [389, 228] on div "Dental 13.15 $" at bounding box center [398, 225] width 99 height 15
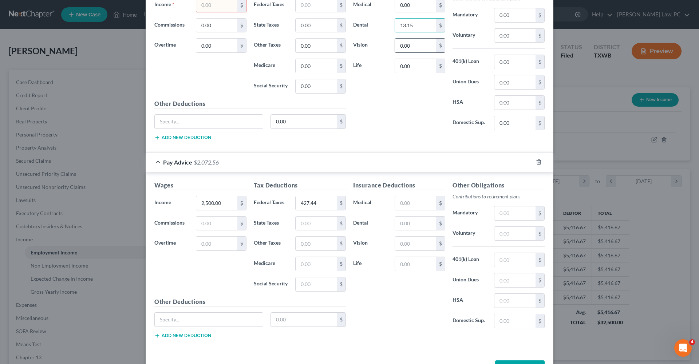
scroll to position [253, 0]
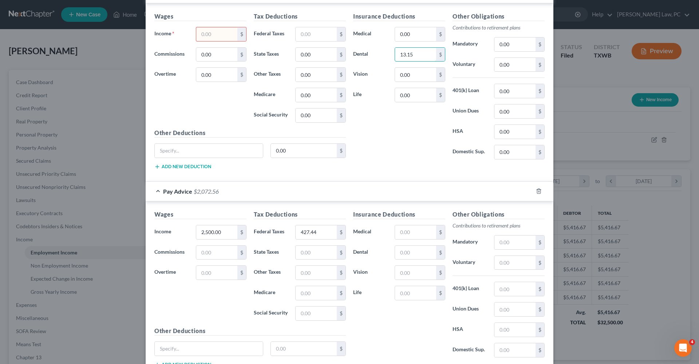
drag, startPoint x: 418, startPoint y: 51, endPoint x: 385, endPoint y: 51, distance: 32.0
click at [385, 51] on div "Dental 13.15 $" at bounding box center [398, 54] width 99 height 15
click at [410, 252] on input "text" at bounding box center [415, 253] width 41 height 14
paste input "13.15"
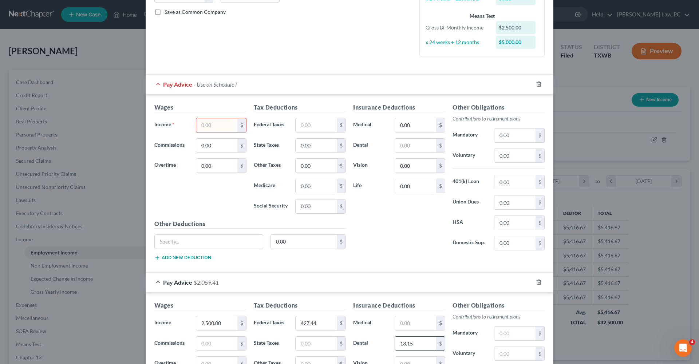
scroll to position [104, 0]
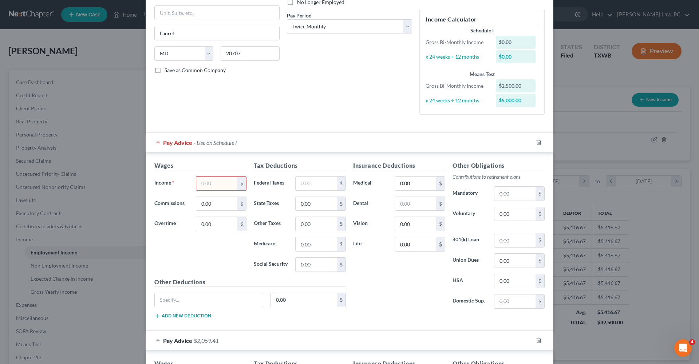
type input "13.15"
click at [205, 180] on input "text" at bounding box center [216, 184] width 41 height 14
type input "2,708.33"
click at [314, 181] on input "text" at bounding box center [316, 184] width 41 height 14
type input "258.42"
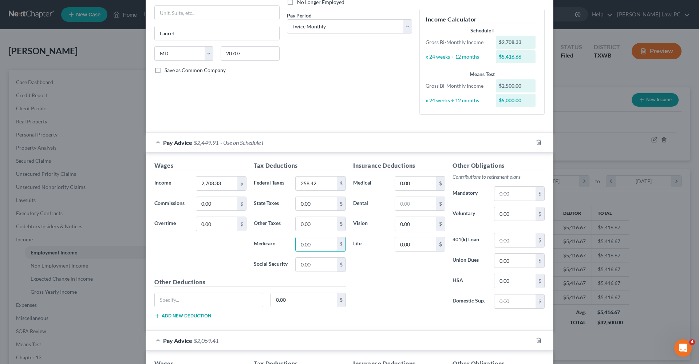
drag, startPoint x: 320, startPoint y: 244, endPoint x: 290, endPoint y: 245, distance: 30.2
click at [290, 244] on div "Medicare 0.00 $" at bounding box center [299, 244] width 99 height 15
type input "39.27"
drag, startPoint x: 322, startPoint y: 265, endPoint x: 288, endPoint y: 265, distance: 33.5
click at [288, 265] on div "Social Security 0.00 $" at bounding box center [299, 264] width 99 height 15
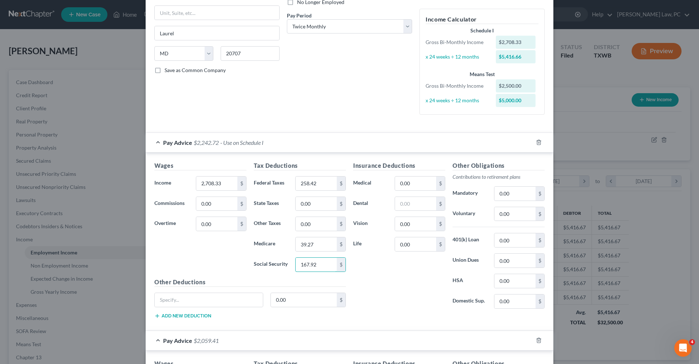
type input "167.92"
click at [371, 271] on div "Insurance Deductions Medical 0.00 $ Dental $ Vision 0.00 $ Life 0.00 $" at bounding box center [398, 237] width 99 height 153
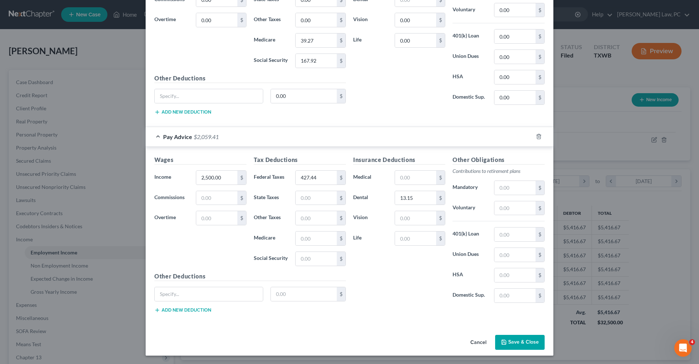
scroll to position [307, 0]
click at [531, 344] on button "Save & Close" at bounding box center [520, 343] width 50 height 15
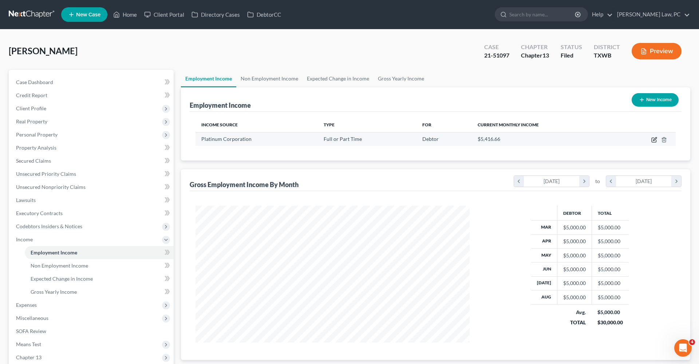
click at [653, 140] on icon "button" at bounding box center [654, 138] width 3 height 3
select select "0"
select select "21"
select select "1"
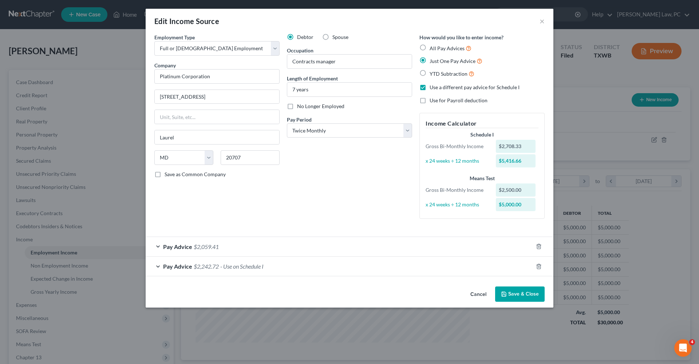
click at [265, 247] on div "Pay Advice $2,059.41" at bounding box center [339, 246] width 387 height 19
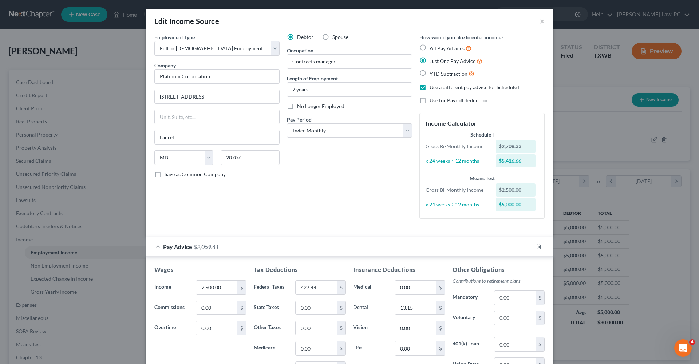
click at [156, 245] on div "Pay Advice $2,059.41" at bounding box center [339, 246] width 387 height 19
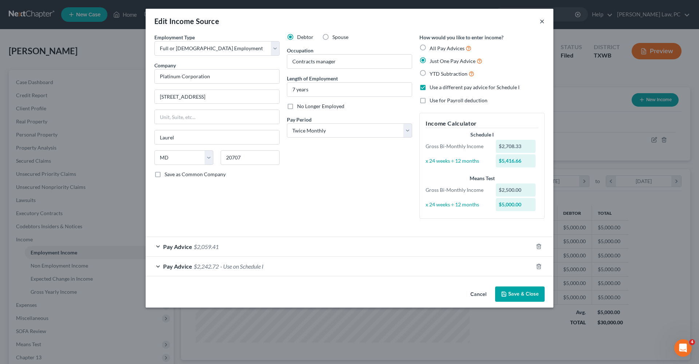
click at [542, 23] on button "×" at bounding box center [541, 21] width 5 height 9
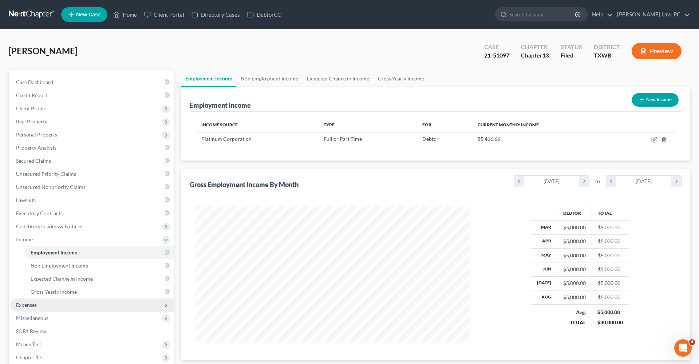
click at [46, 304] on span "Expenses" at bounding box center [91, 304] width 163 height 13
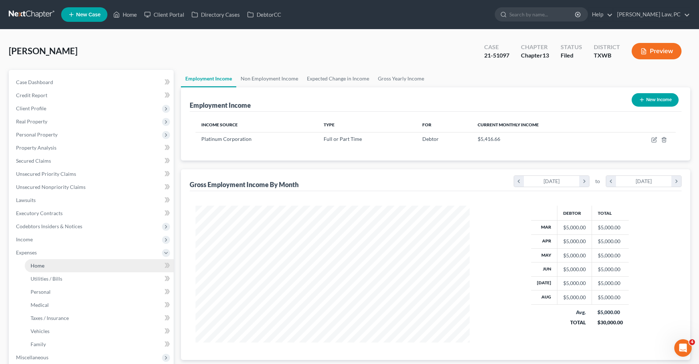
click at [46, 265] on link "Home" at bounding box center [99, 265] width 149 height 13
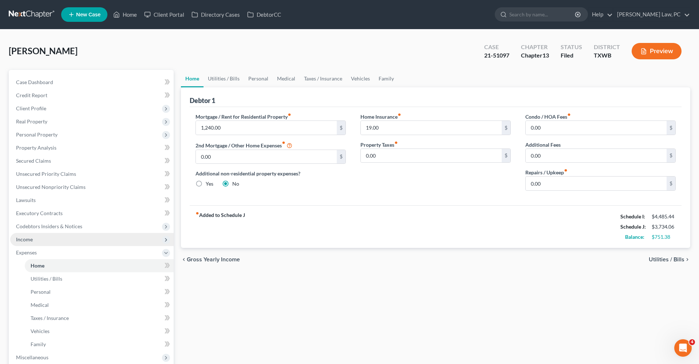
click at [23, 240] on span "Income" at bounding box center [24, 239] width 17 height 6
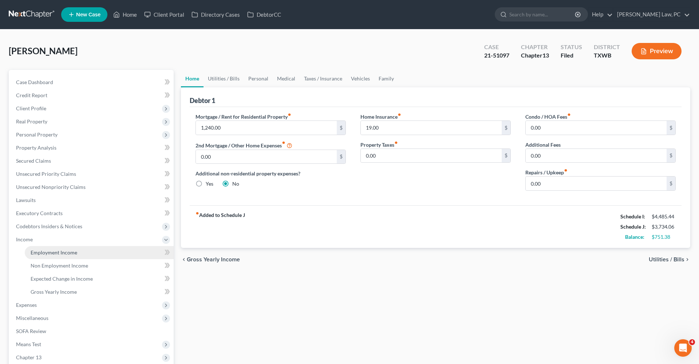
click at [54, 253] on span "Employment Income" at bounding box center [54, 252] width 47 height 6
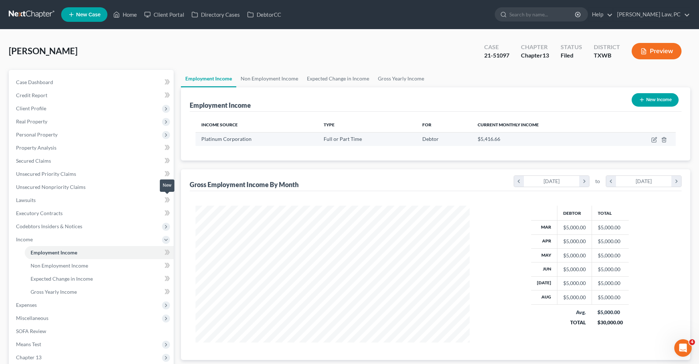
scroll to position [137, 289]
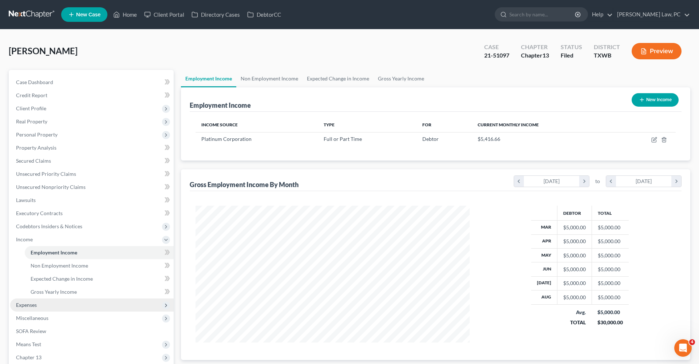
click at [44, 303] on span "Expenses" at bounding box center [91, 304] width 163 height 13
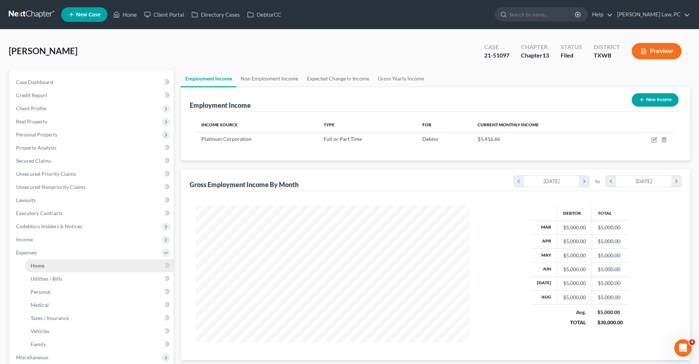
click at [43, 260] on link "Home" at bounding box center [99, 265] width 149 height 13
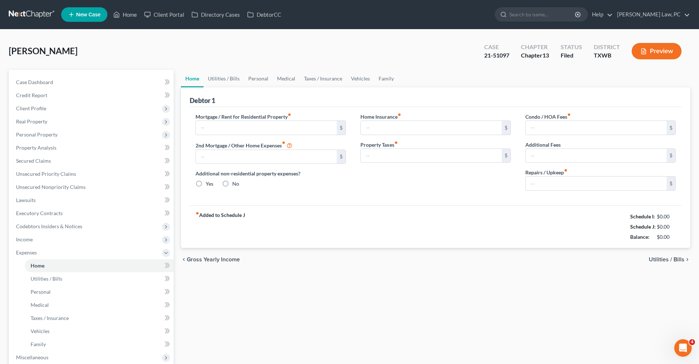
type input "1,240.00"
type input "0.00"
radio input "true"
type input "19.00"
type input "0.00"
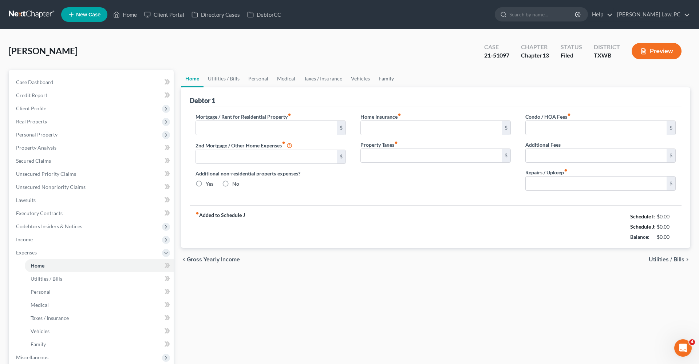
type input "0.00"
click at [227, 80] on link "Utilities / Bills" at bounding box center [223, 78] width 40 height 17
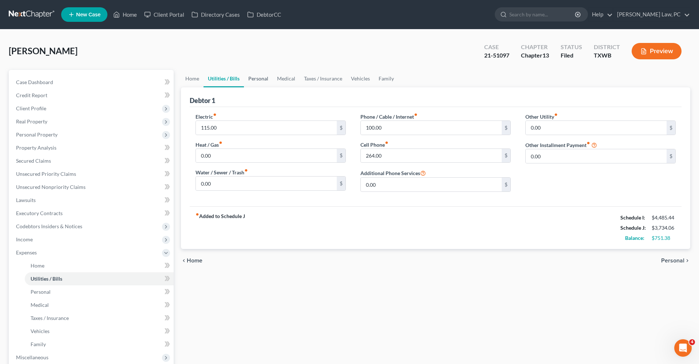
click at [265, 79] on link "Personal" at bounding box center [258, 78] width 29 height 17
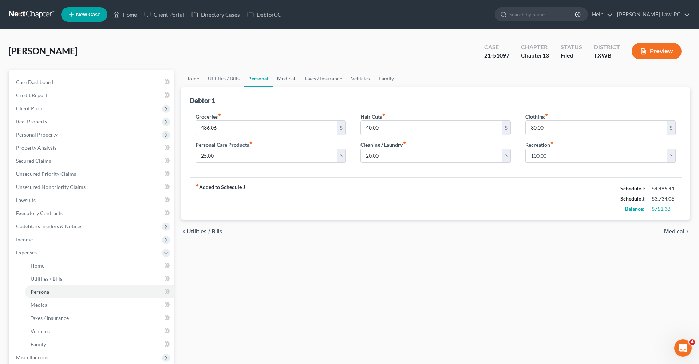
click at [284, 79] on link "Medical" at bounding box center [286, 78] width 27 height 17
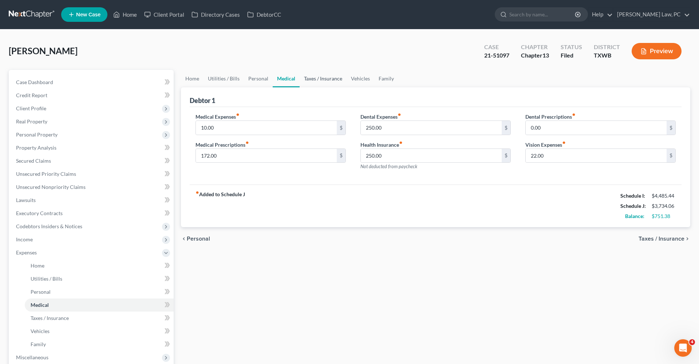
click at [317, 82] on link "Taxes / Insurance" at bounding box center [323, 78] width 47 height 17
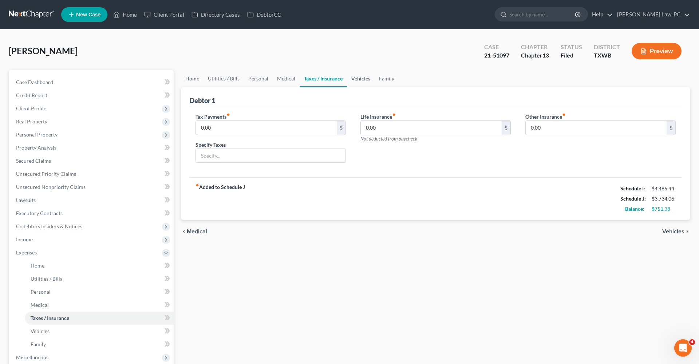
click at [357, 81] on link "Vehicles" at bounding box center [361, 78] width 28 height 17
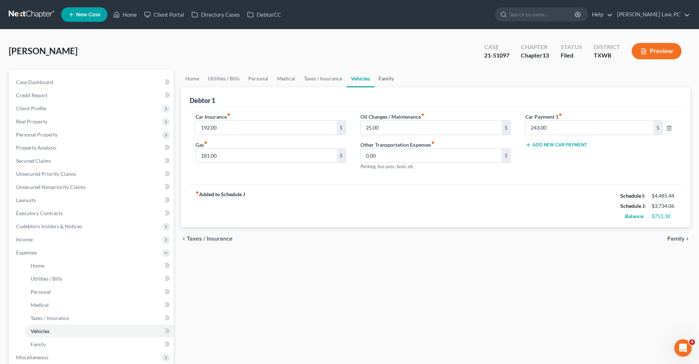
click at [389, 79] on link "Family" at bounding box center [386, 78] width 24 height 17
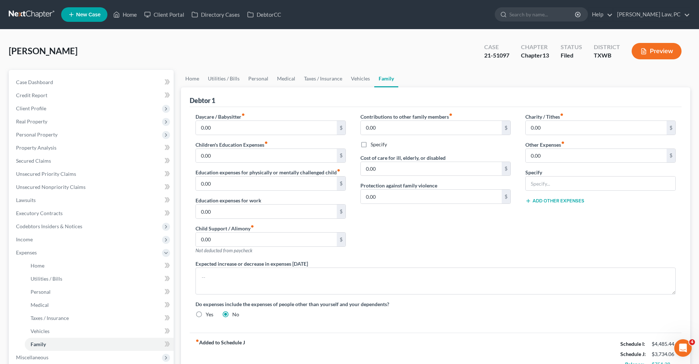
click at [41, 14] on link at bounding box center [32, 14] width 47 height 13
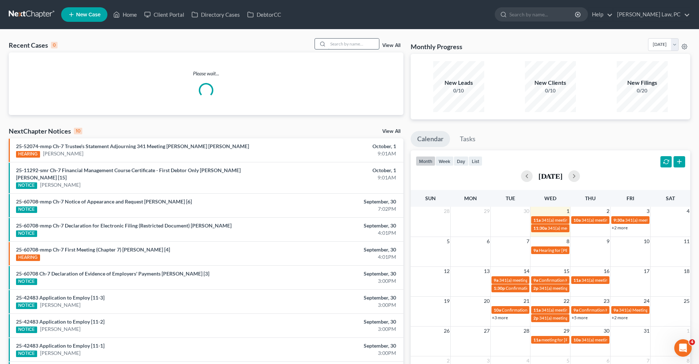
click at [340, 46] on input "search" at bounding box center [353, 44] width 51 height 11
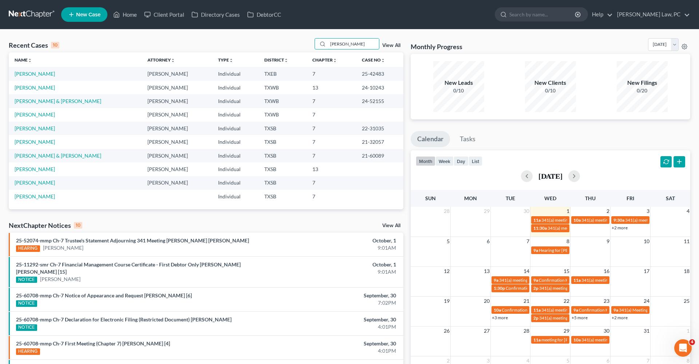
type input "[PERSON_NAME]"
drag, startPoint x: 356, startPoint y: 52, endPoint x: 31, endPoint y: 74, distance: 325.8
click at [31, 74] on link "[PERSON_NAME]" at bounding box center [35, 74] width 40 height 6
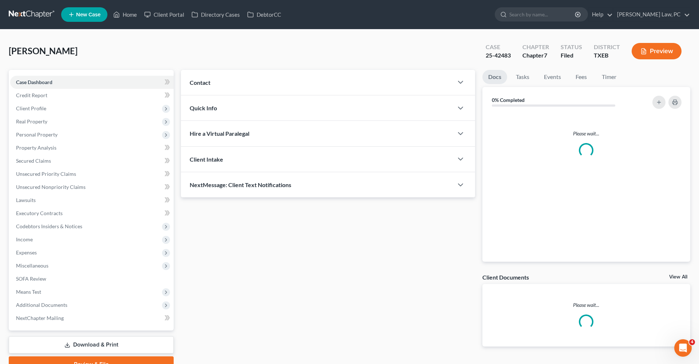
click at [24, 74] on div "Case Dashboard Payments Invoices Payments Payments Credit Report Client Profile…" at bounding box center [91, 200] width 165 height 261
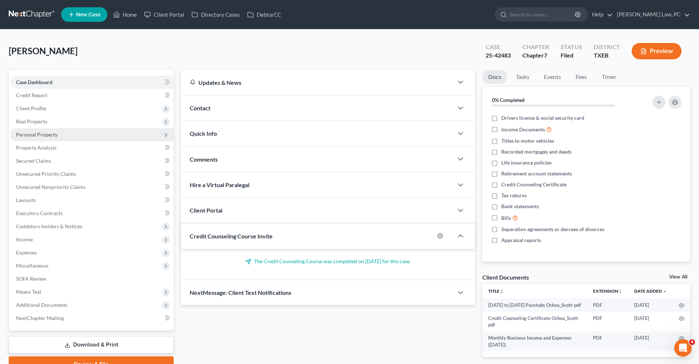
click at [41, 135] on span "Personal Property" at bounding box center [36, 134] width 41 height 6
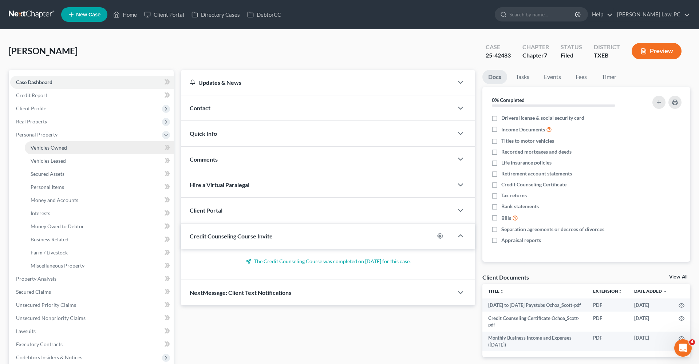
click at [51, 146] on span "Vehicles Owned" at bounding box center [49, 148] width 36 height 6
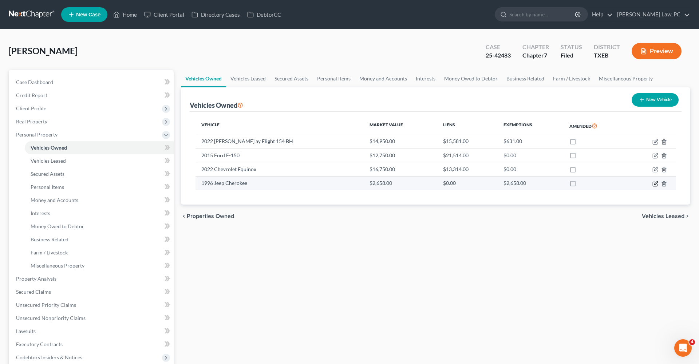
click at [655, 184] on icon "button" at bounding box center [655, 184] width 6 height 6
select select "0"
select select "30"
select select "4"
select select "0"
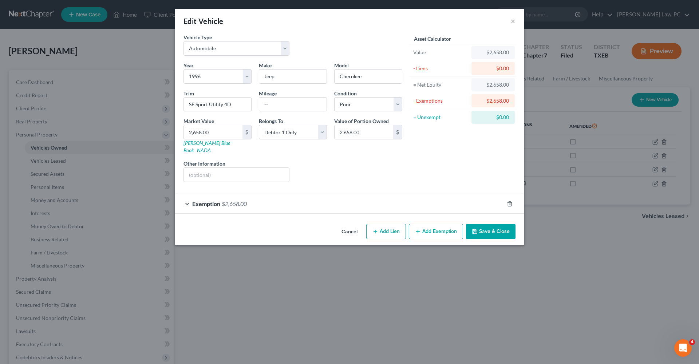
click at [293, 197] on div "Exemption $2,658.00" at bounding box center [339, 203] width 329 height 19
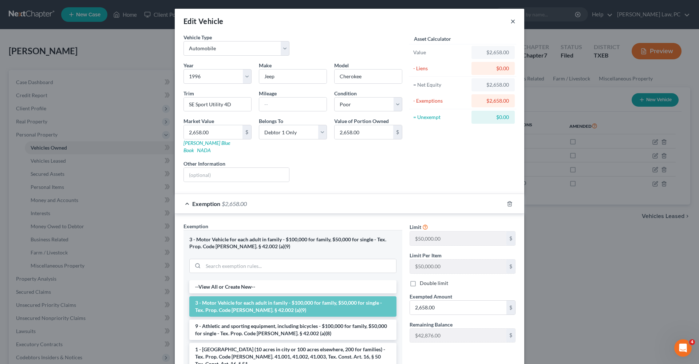
click at [512, 22] on button "×" at bounding box center [512, 21] width 5 height 9
